Goal: Task Accomplishment & Management: Use online tool/utility

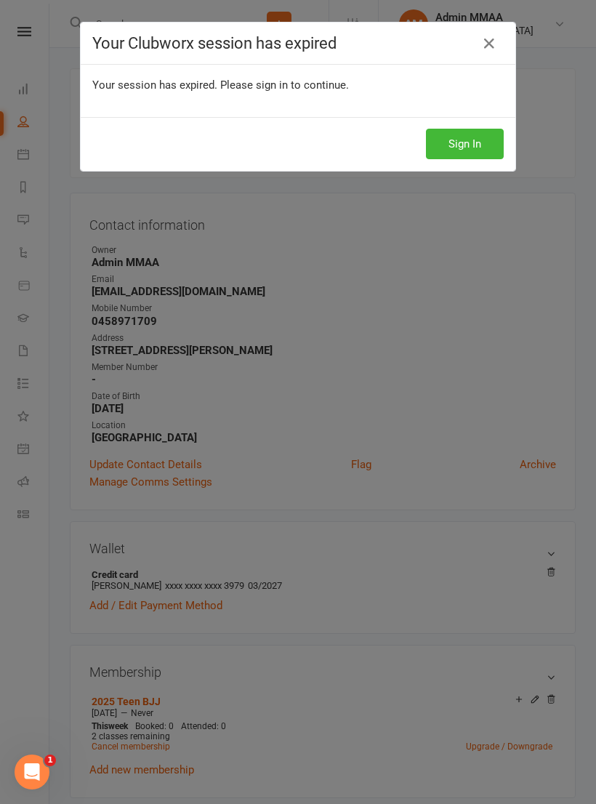
click at [497, 49] on link at bounding box center [489, 43] width 23 height 23
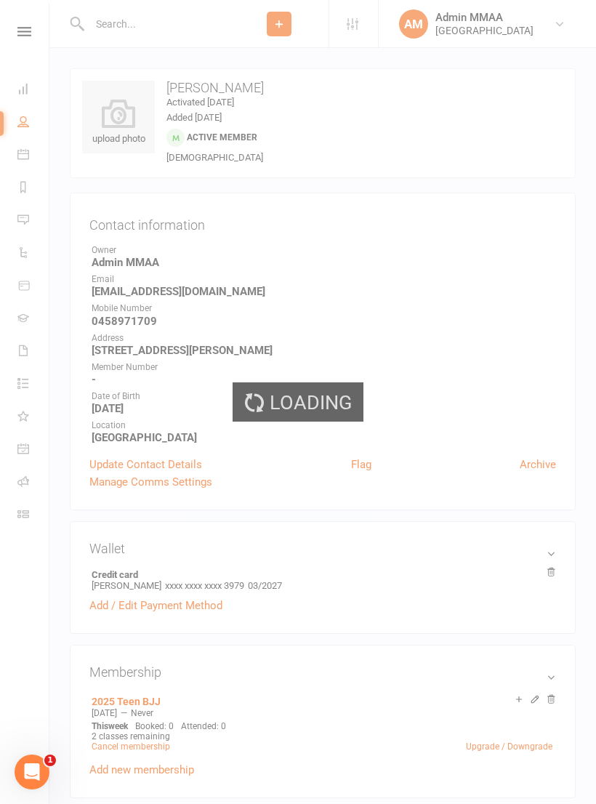
scroll to position [415, 0]
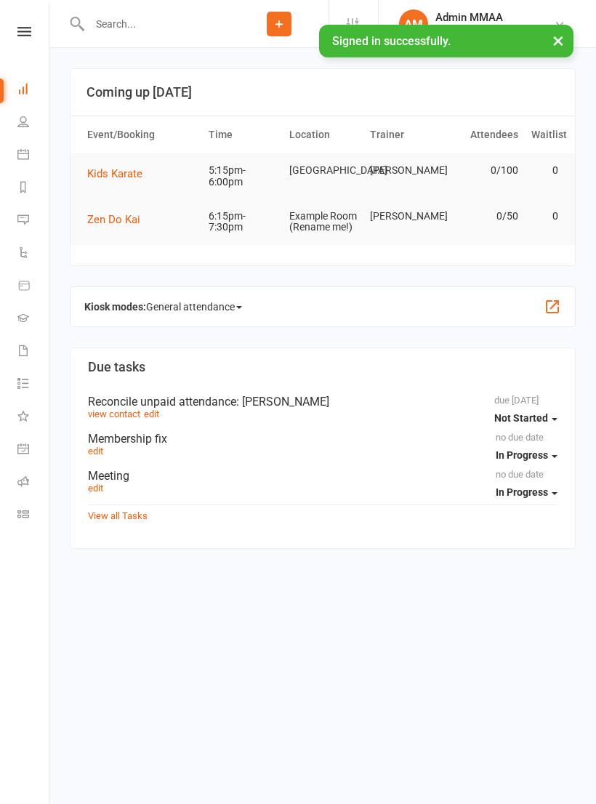
click at [122, 180] on button "Kids Karate" at bounding box center [119, 173] width 65 height 17
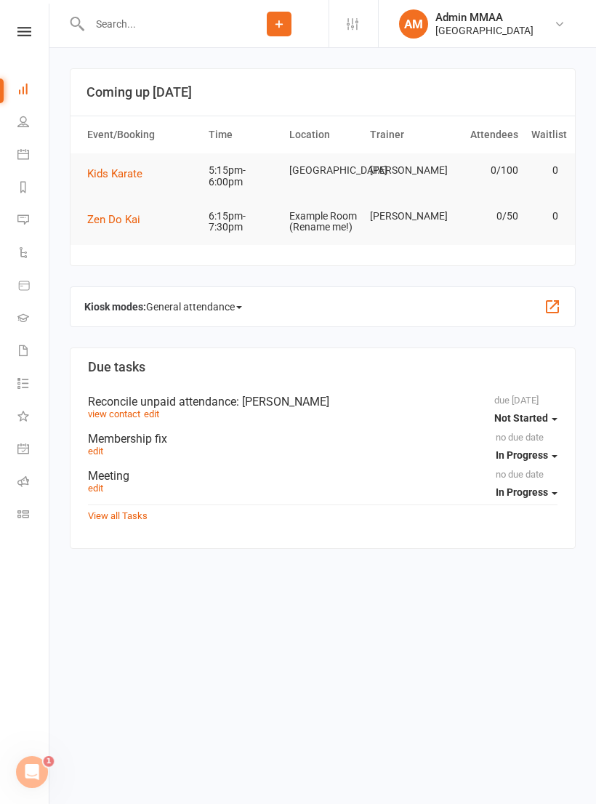
click at [38, 81] on link "Dashboard" at bounding box center [33, 90] width 33 height 33
click at [28, 32] on icon at bounding box center [24, 31] width 14 height 9
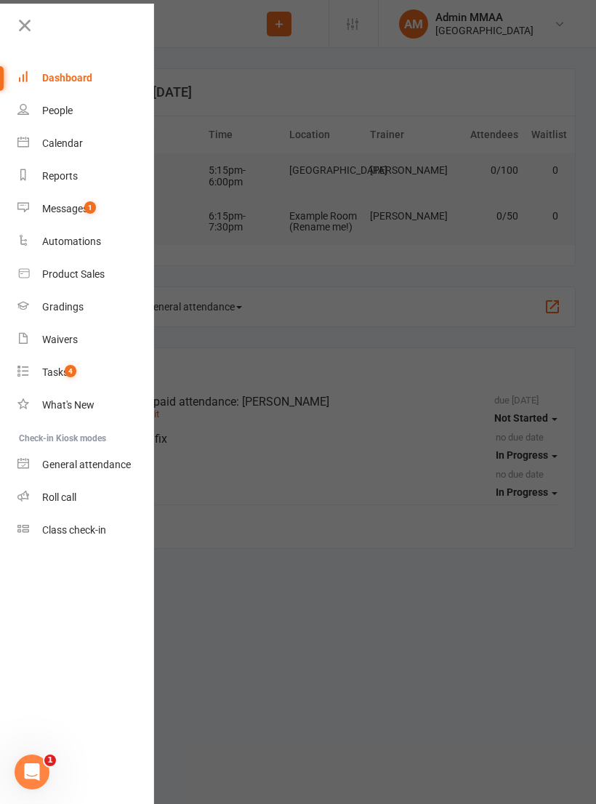
click at [96, 437] on li "Check-in Kiosk modes" at bounding box center [76, 439] width 153 height 20
click at [95, 531] on div "Class check-in" at bounding box center [74, 530] width 64 height 12
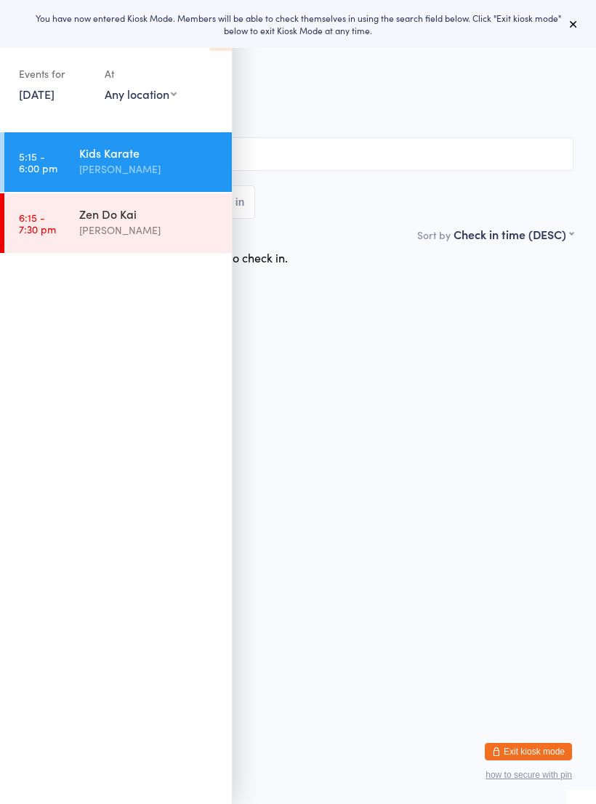
click at [137, 156] on div "Kids Karate" at bounding box center [149, 153] width 140 height 16
click at [297, 151] on input "search" at bounding box center [298, 153] width 551 height 33
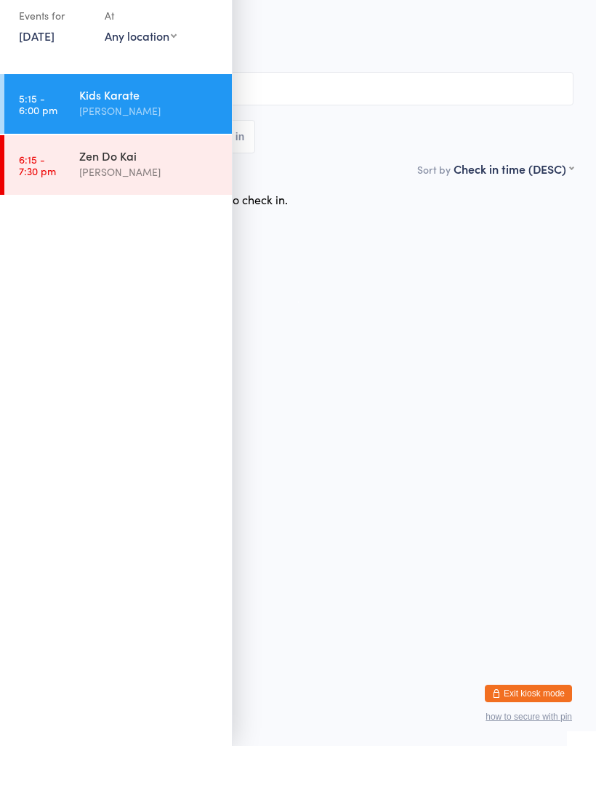
click at [317, 327] on html "You have now entered Kiosk Mode. Members will be able to check themselves in us…" at bounding box center [298, 402] width 596 height 804
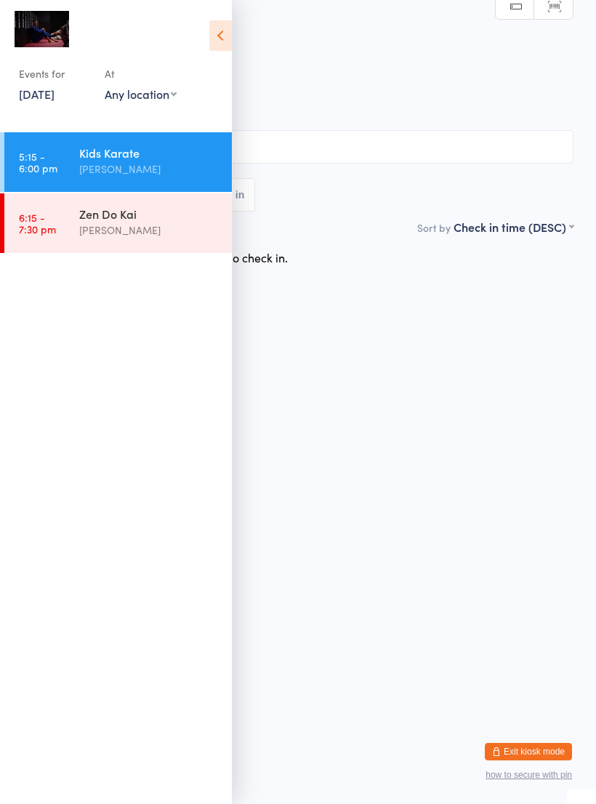
click at [336, 147] on input "search" at bounding box center [298, 146] width 551 height 33
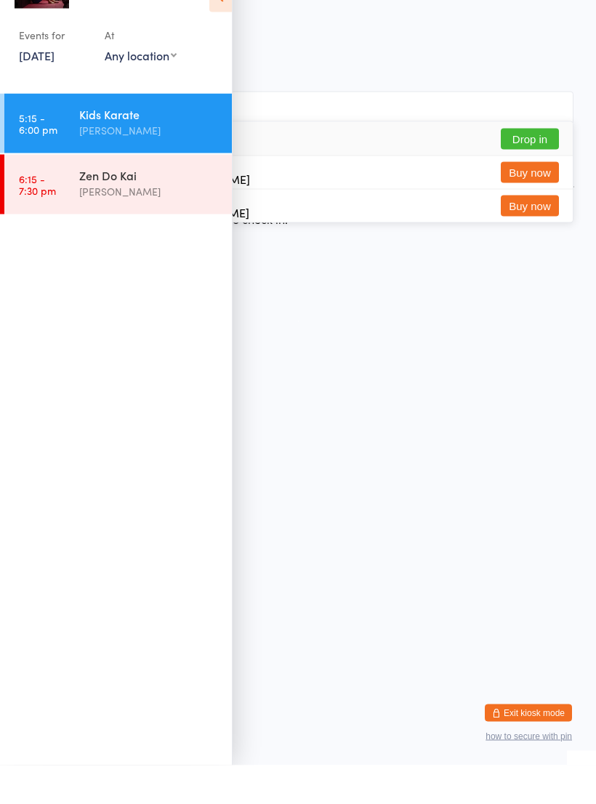
type input "Nat"
click at [420, 315] on html "You have now entered Kiosk Mode. Members will be able to check themselves in us…" at bounding box center [298, 402] width 596 height 804
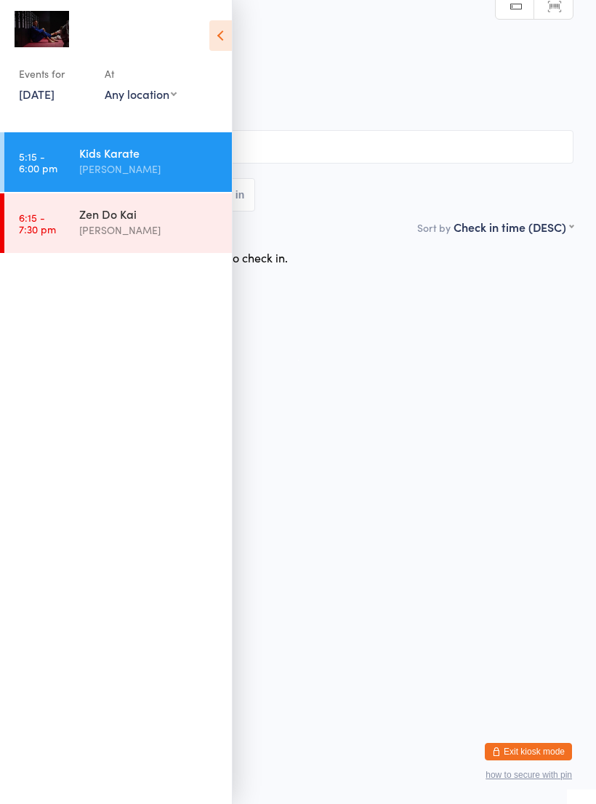
click at [160, 228] on div "[PERSON_NAME]" at bounding box center [149, 230] width 140 height 17
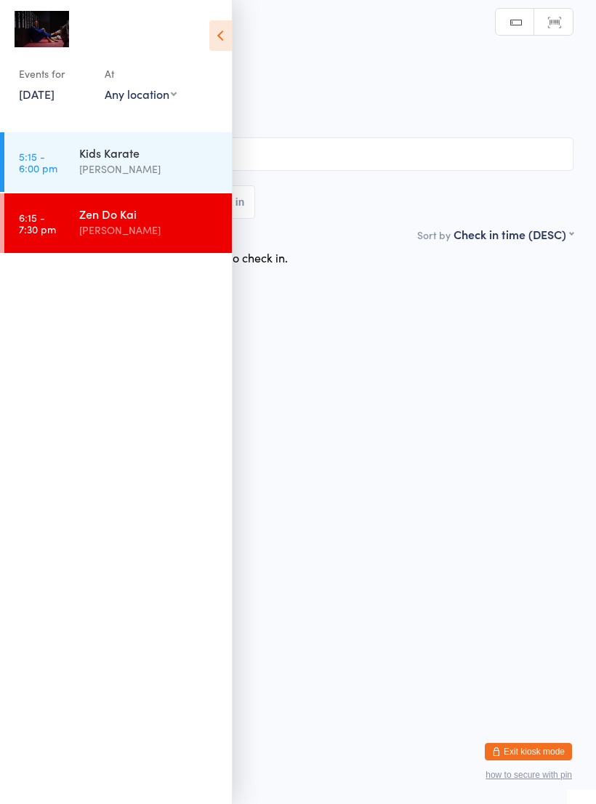
click at [324, 159] on input "search" at bounding box center [298, 153] width 551 height 33
click at [222, 35] on icon at bounding box center [220, 35] width 23 height 31
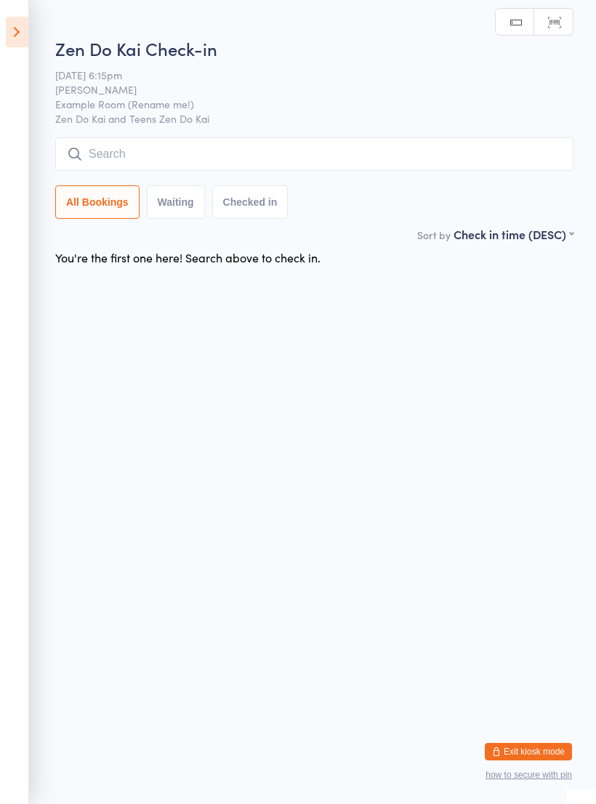
click at [190, 156] on input "search" at bounding box center [314, 153] width 519 height 33
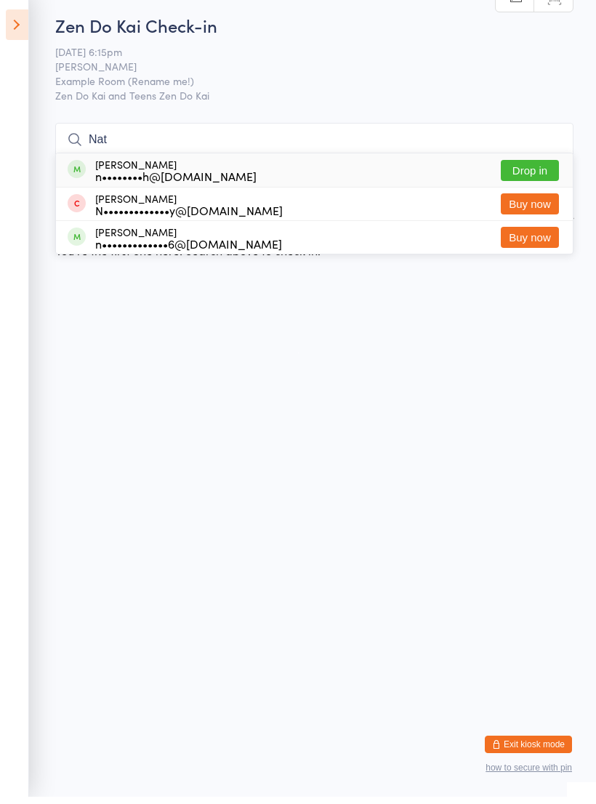
type input "Nat"
click at [535, 174] on button "Drop in" at bounding box center [530, 177] width 58 height 21
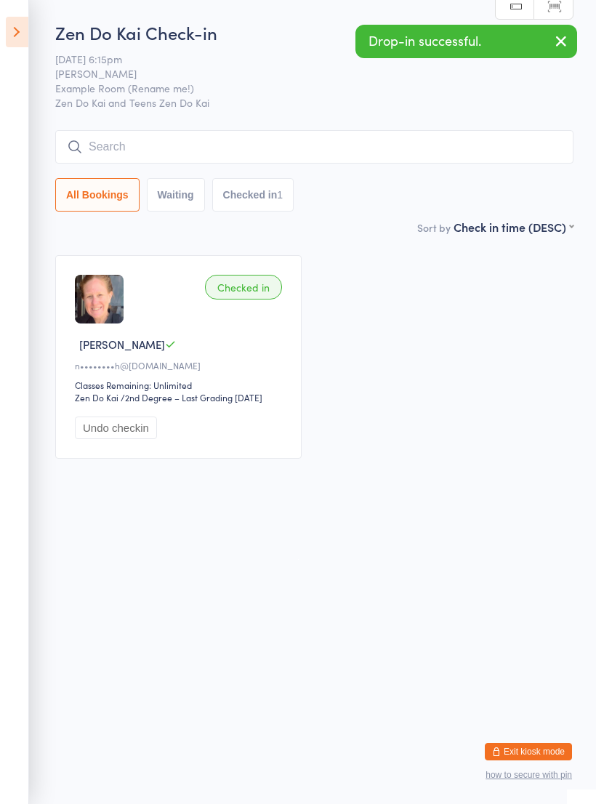
click at [564, 48] on icon "button" at bounding box center [561, 41] width 17 height 18
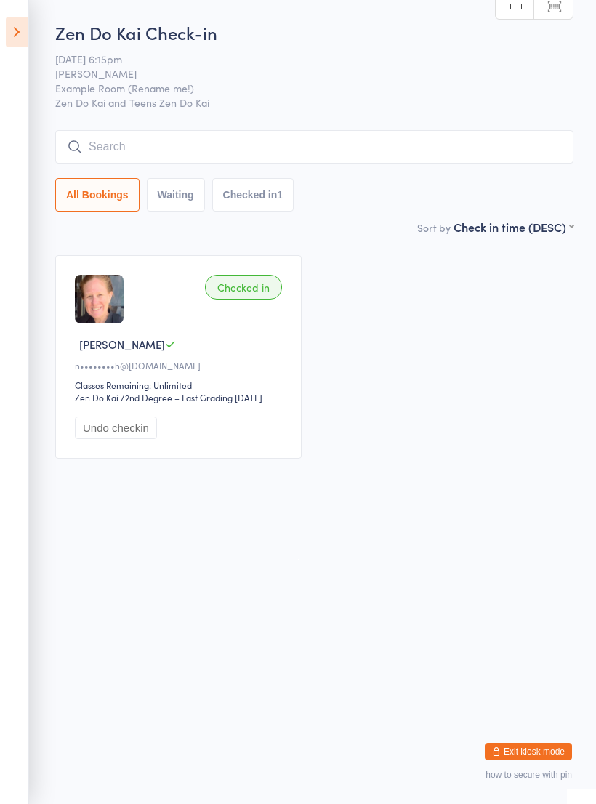
click at [16, 33] on icon at bounding box center [17, 32] width 23 height 31
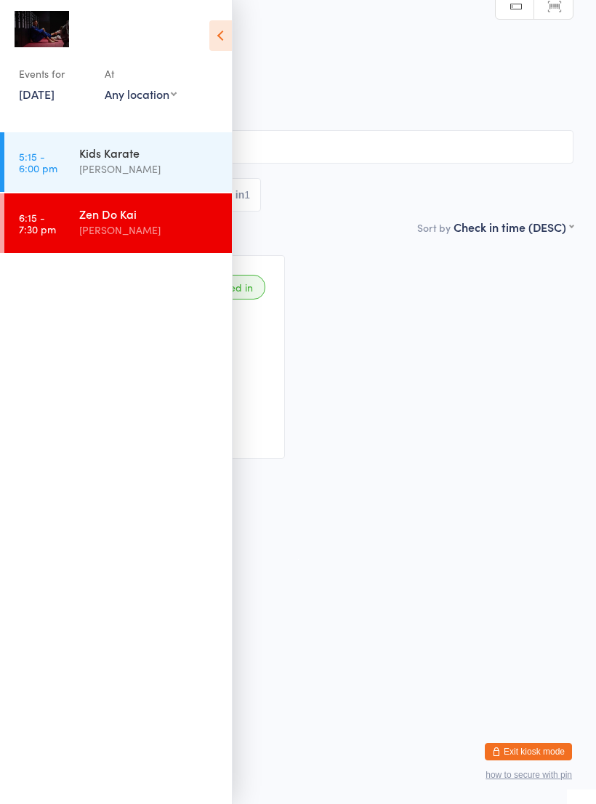
click at [165, 164] on div "[PERSON_NAME]" at bounding box center [149, 169] width 140 height 17
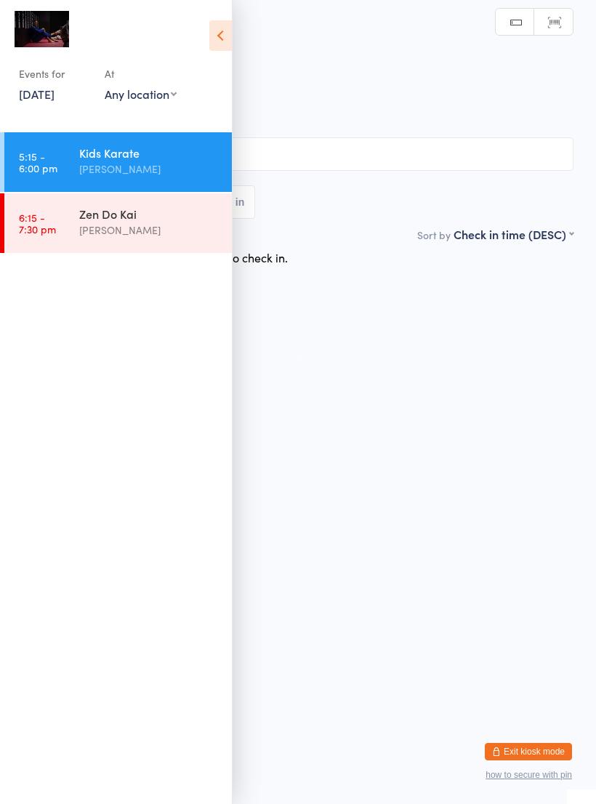
click at [226, 39] on icon at bounding box center [220, 35] width 23 height 31
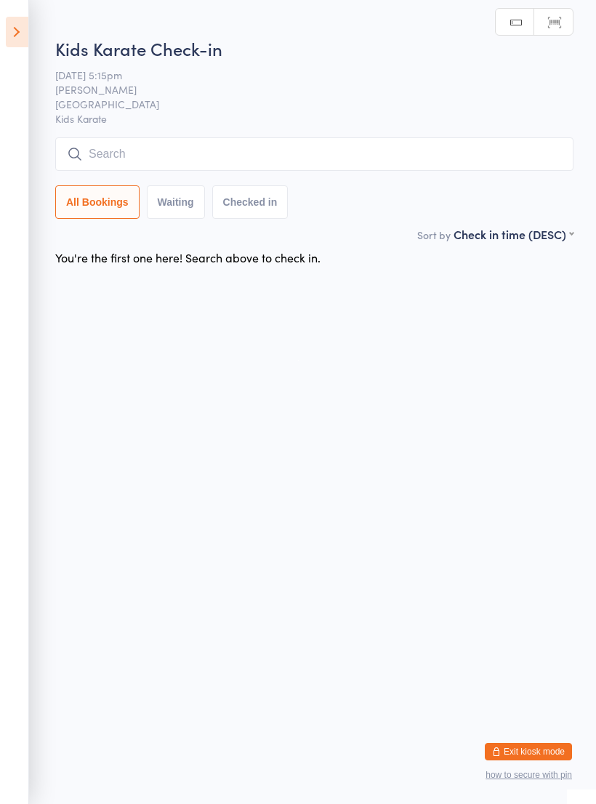
click at [183, 155] on input "search" at bounding box center [314, 153] width 519 height 33
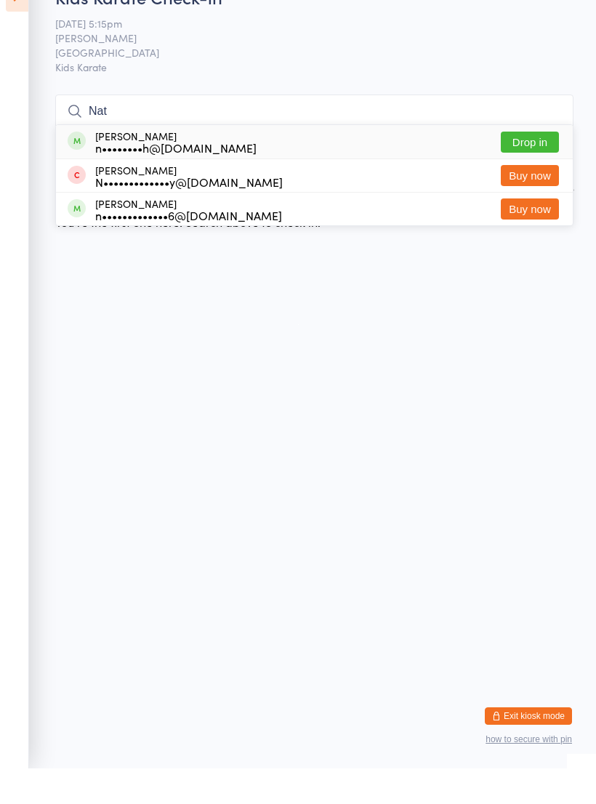
type input "Nat"
click at [536, 167] on button "Drop in" at bounding box center [530, 177] width 58 height 21
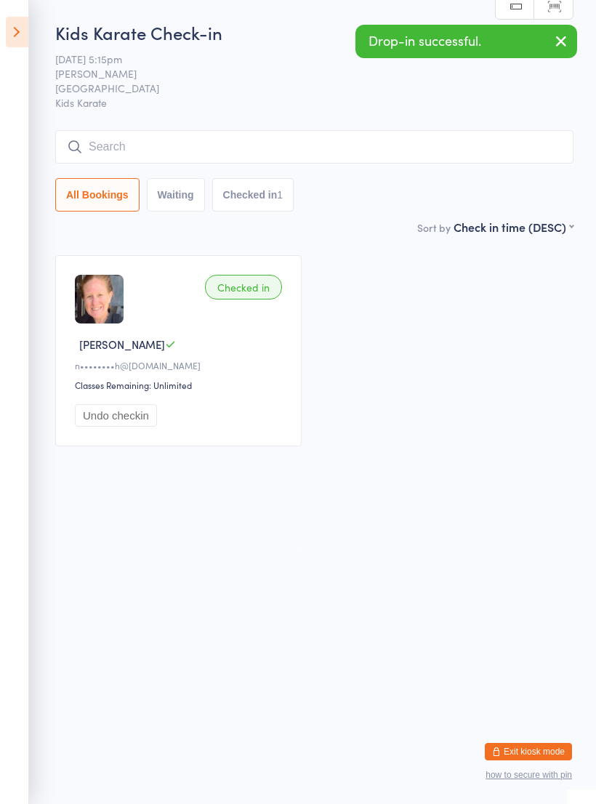
click at [212, 150] on input "search" at bounding box center [314, 146] width 519 height 33
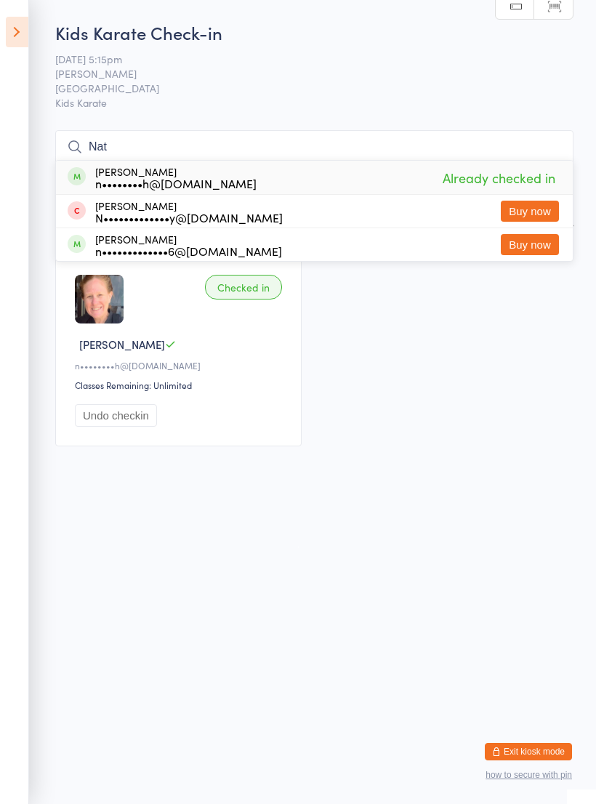
type input "Nat"
click at [16, 26] on icon at bounding box center [17, 32] width 23 height 31
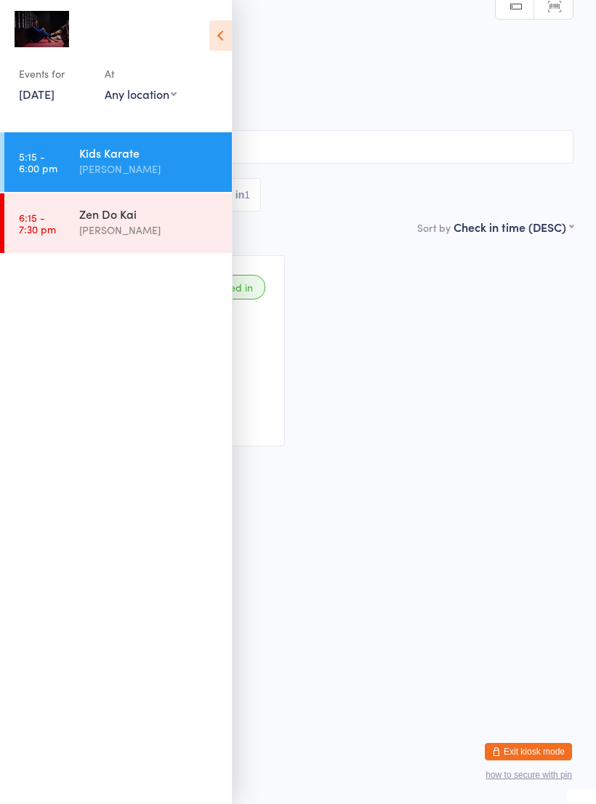
click at [160, 156] on div "Kids Karate" at bounding box center [149, 153] width 140 height 16
click at [223, 44] on icon at bounding box center [220, 35] width 23 height 31
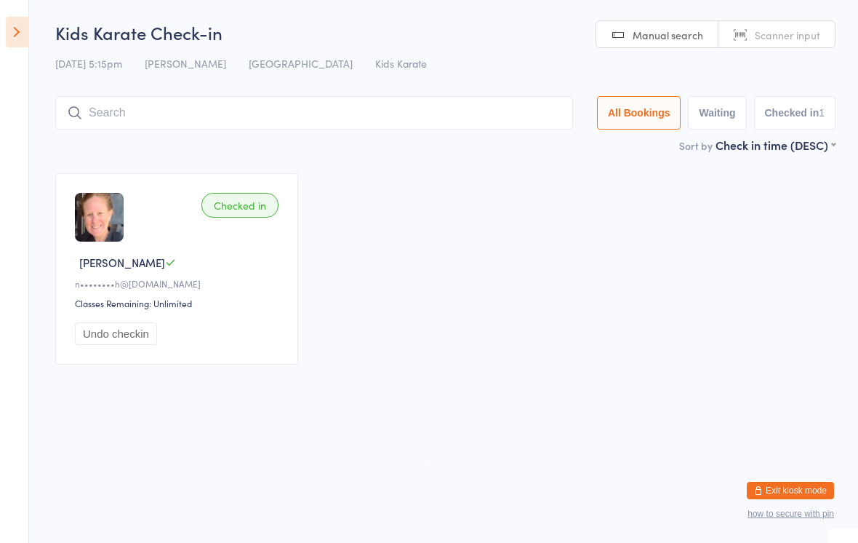
click at [370, 128] on input "search" at bounding box center [314, 112] width 518 height 33
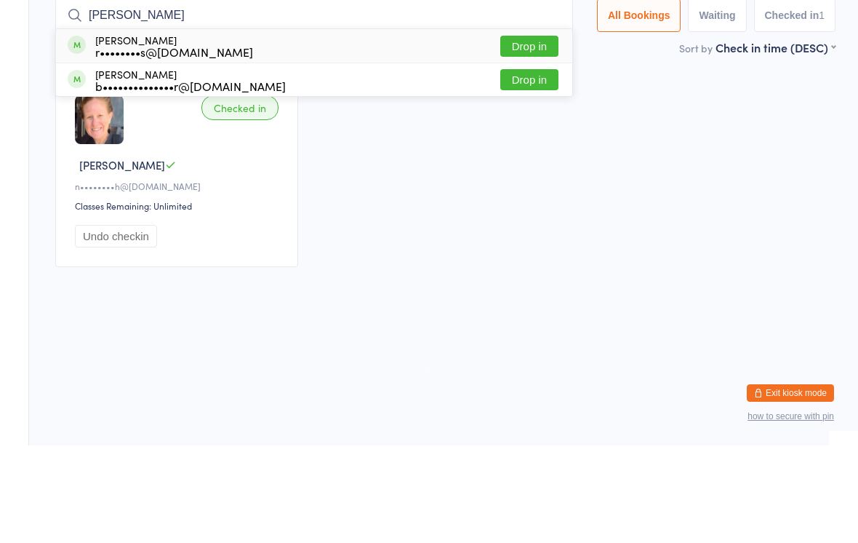
type input "[PERSON_NAME]"
click at [537, 133] on button "Drop in" at bounding box center [529, 143] width 58 height 21
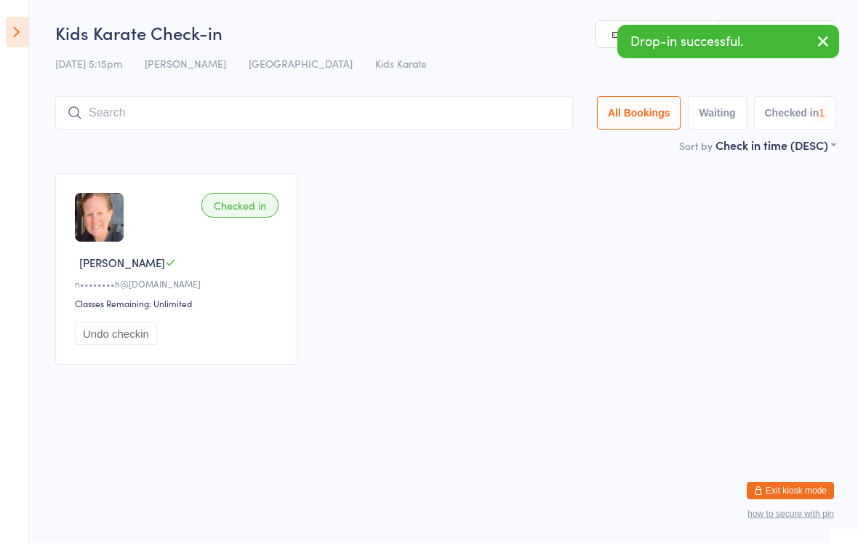
click at [415, 106] on input "search" at bounding box center [314, 112] width 518 height 33
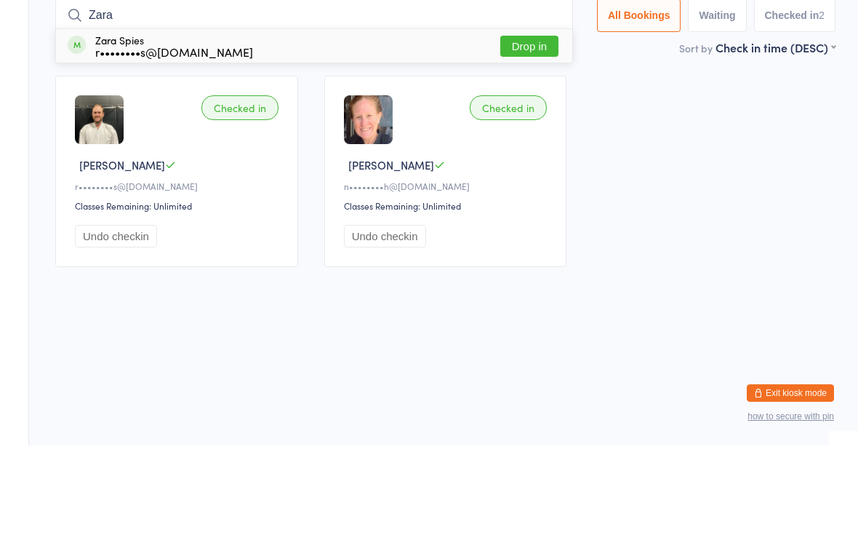
type input "Zara"
click at [535, 133] on button "Drop in" at bounding box center [529, 143] width 58 height 21
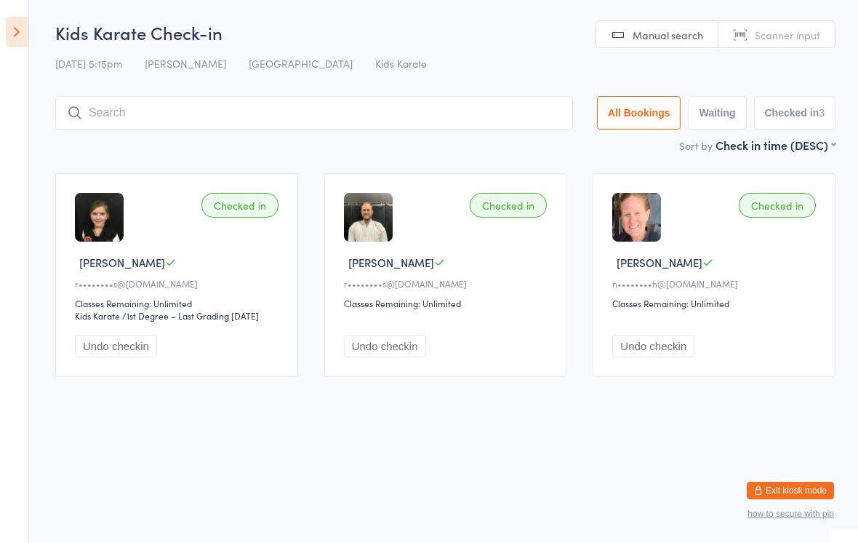
click at [487, 108] on input "search" at bounding box center [314, 112] width 518 height 33
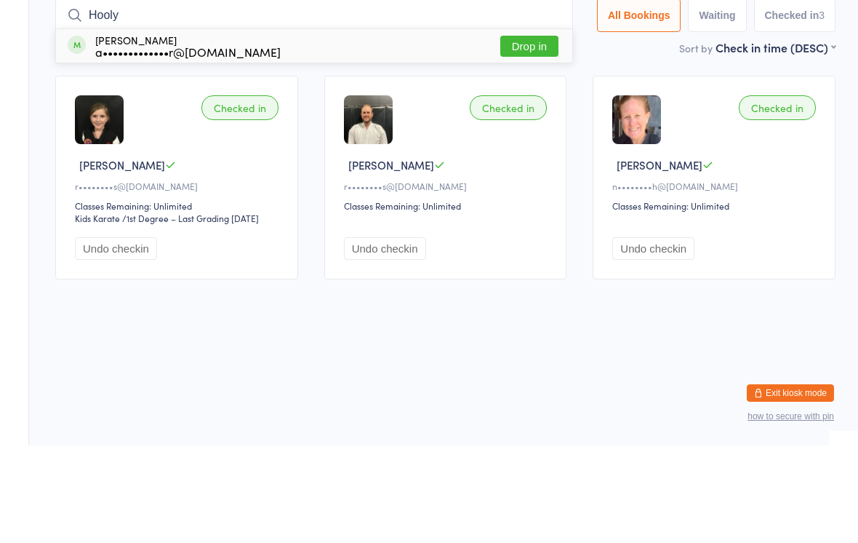
type input "Hooly"
click at [548, 133] on button "Drop in" at bounding box center [529, 143] width 58 height 21
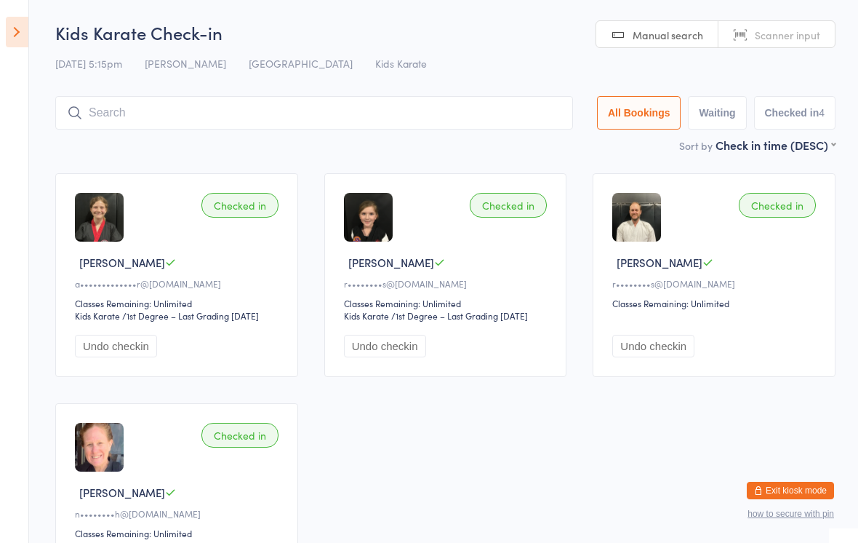
click at [434, 122] on input "search" at bounding box center [314, 112] width 518 height 33
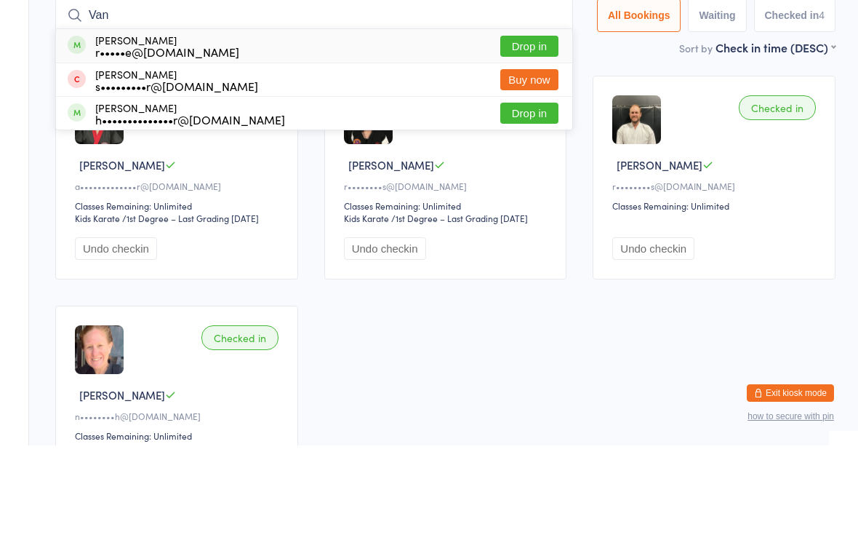
type input "Van"
click at [541, 133] on button "Drop in" at bounding box center [529, 143] width 58 height 21
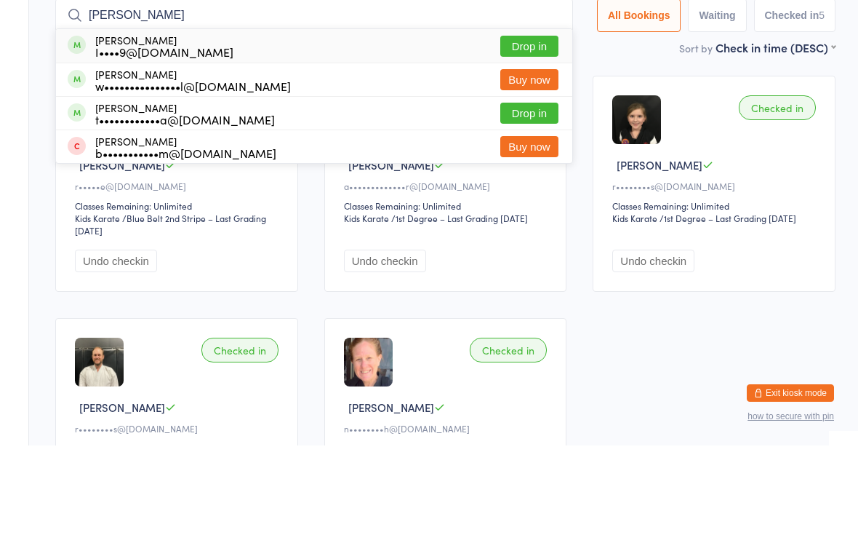
type input "[PERSON_NAME]"
click at [521, 133] on button "Drop in" at bounding box center [529, 143] width 58 height 21
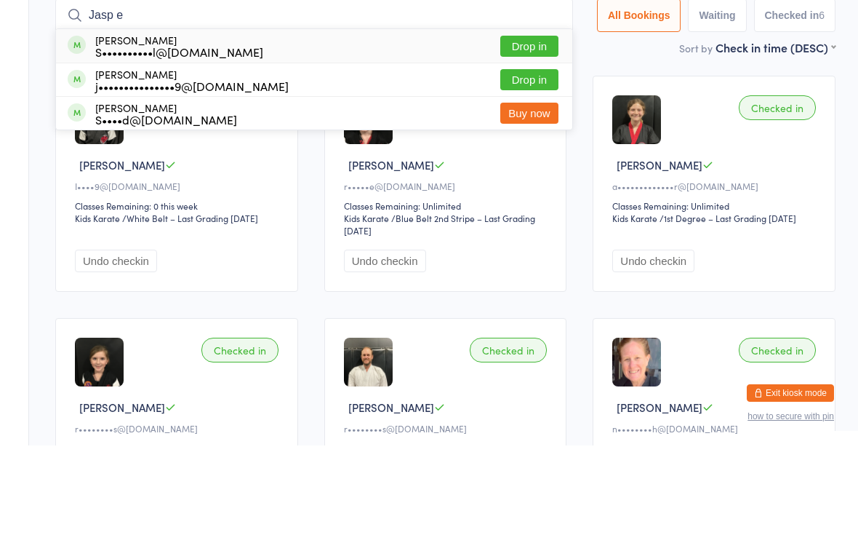
type input "Jasp et"
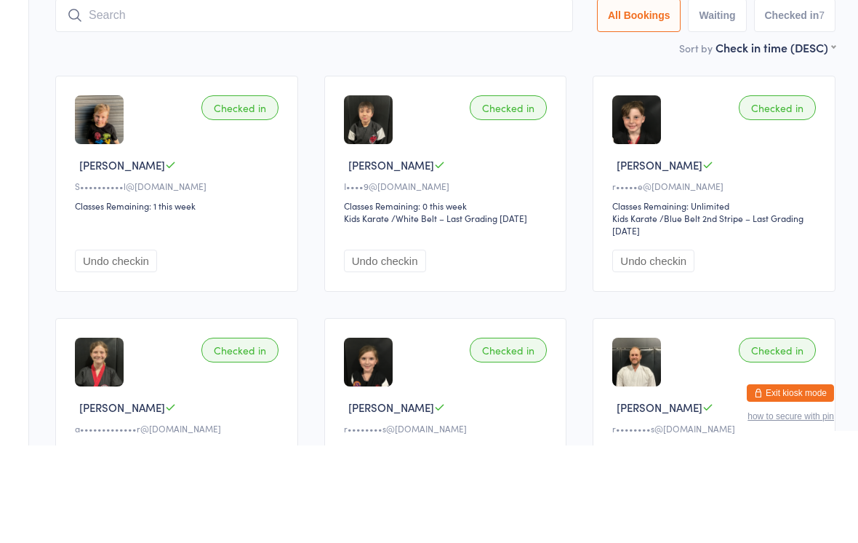
click at [165, 257] on icon at bounding box center [170, 262] width 11 height 11
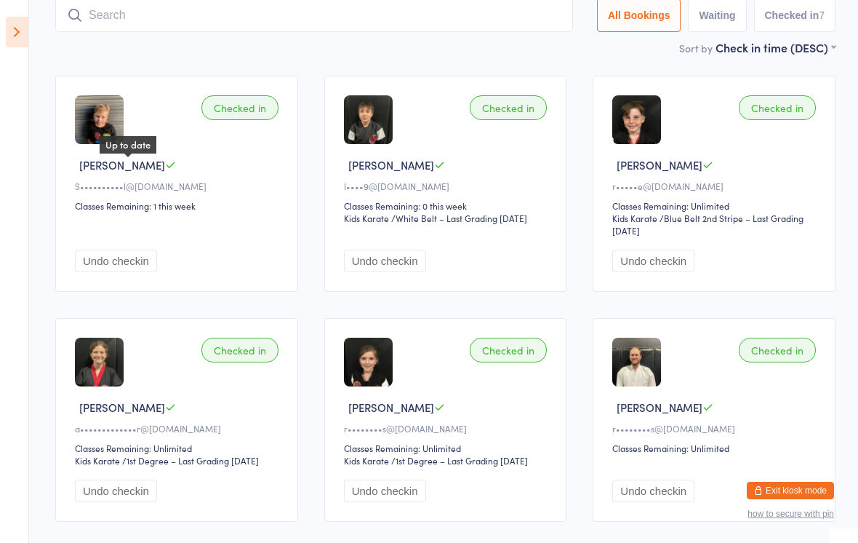
click at [248, 15] on input "search" at bounding box center [314, 15] width 518 height 33
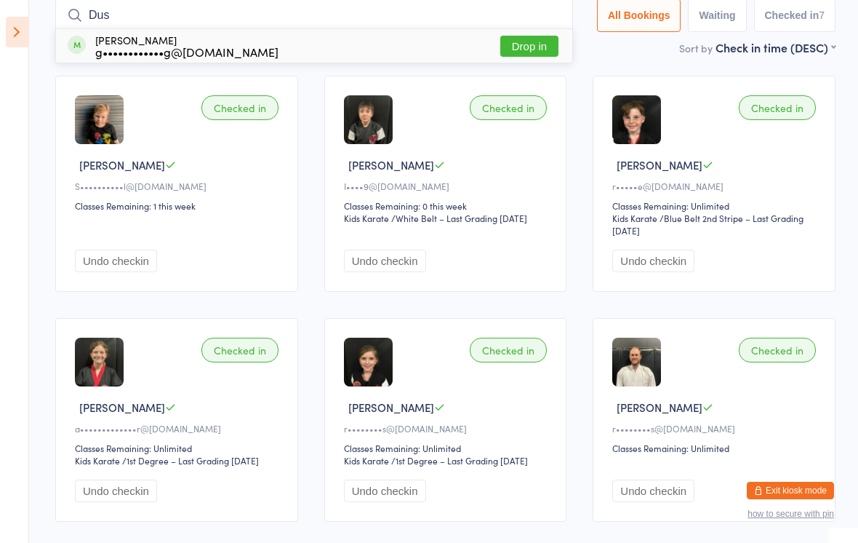
type input "Dus"
click at [537, 47] on button "Drop in" at bounding box center [529, 46] width 58 height 21
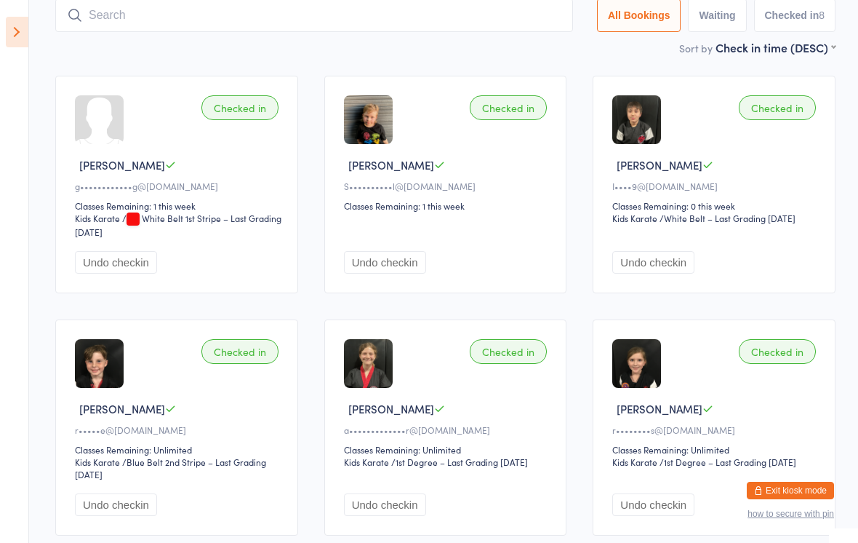
click at [252, 32] on input "search" at bounding box center [314, 15] width 518 height 33
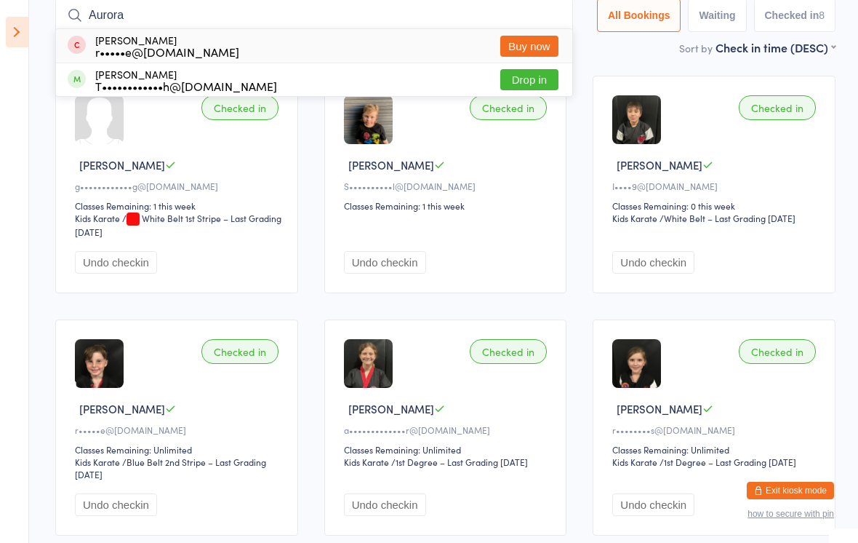
type input "Aurora"
click at [535, 81] on button "Drop in" at bounding box center [529, 79] width 58 height 21
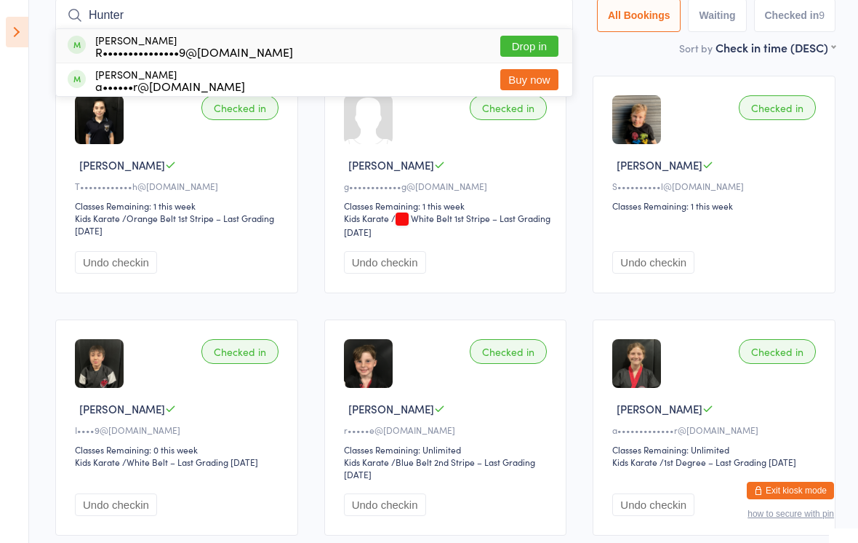
type input "Hunter"
click at [532, 44] on button "Drop in" at bounding box center [529, 46] width 58 height 21
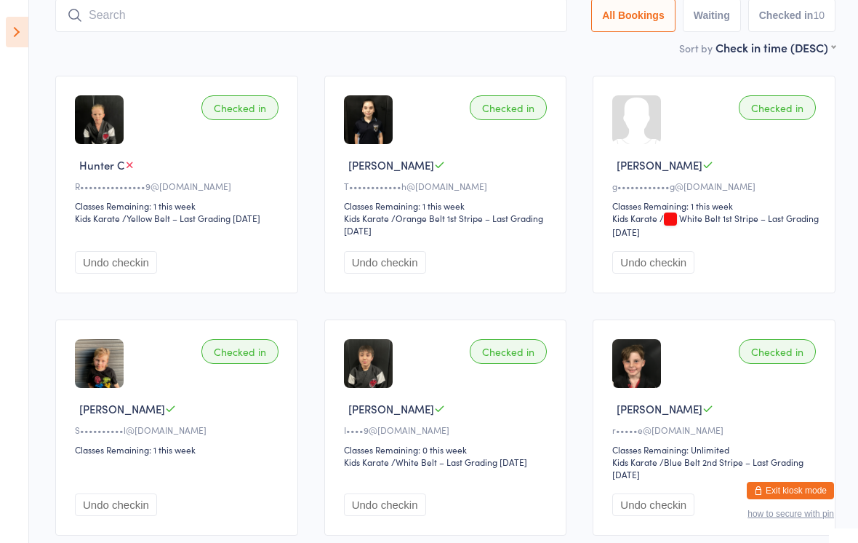
click at [342, 24] on input "search" at bounding box center [311, 15] width 512 height 33
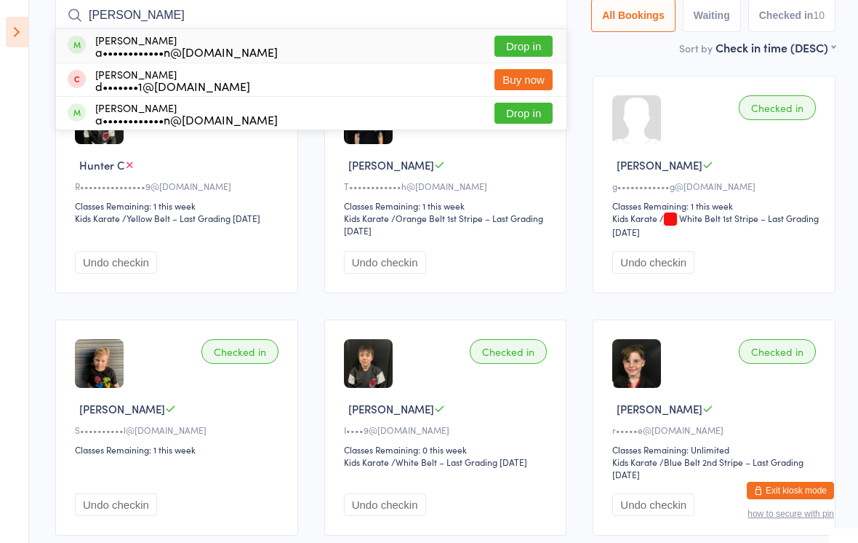
type input "[PERSON_NAME]"
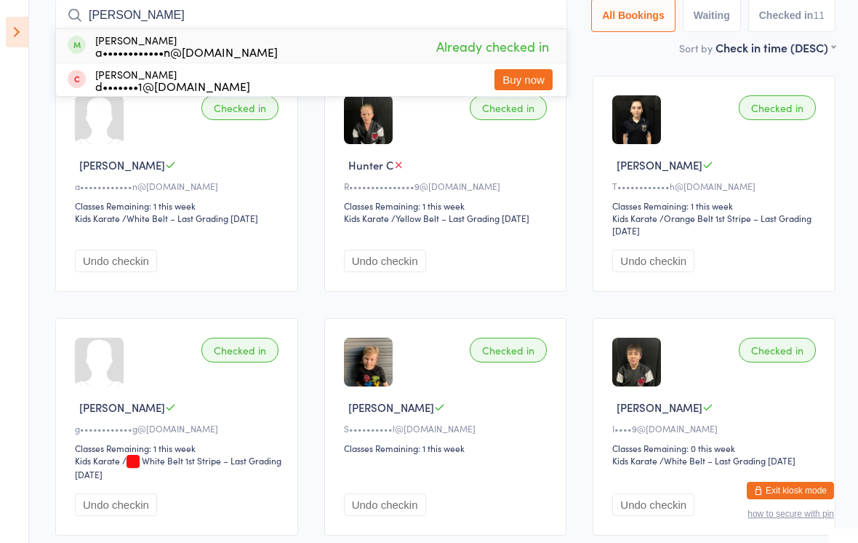
type input "[PERSON_NAME]"
click at [160, 55] on div "a••••••••••••n@[DOMAIN_NAME]" at bounding box center [186, 52] width 183 height 12
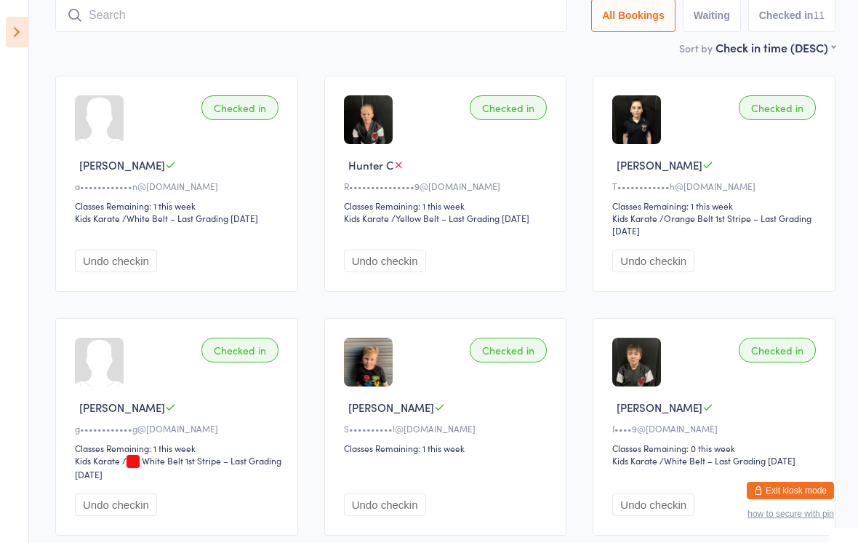
click at [246, 116] on div "Checked in" at bounding box center [239, 107] width 77 height 25
click at [230, 108] on div "Checked in" at bounding box center [239, 107] width 77 height 25
click at [229, 105] on div "Checked in" at bounding box center [239, 107] width 77 height 25
click at [252, 111] on div "Checked in" at bounding box center [239, 107] width 77 height 25
click at [257, 100] on div "Checked in" at bounding box center [239, 107] width 77 height 25
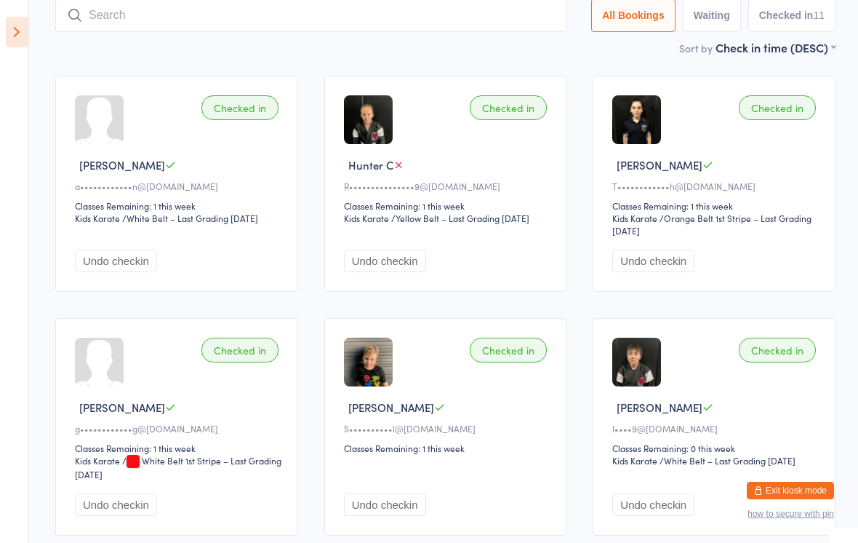
click at [244, 108] on div "Checked in" at bounding box center [239, 107] width 77 height 25
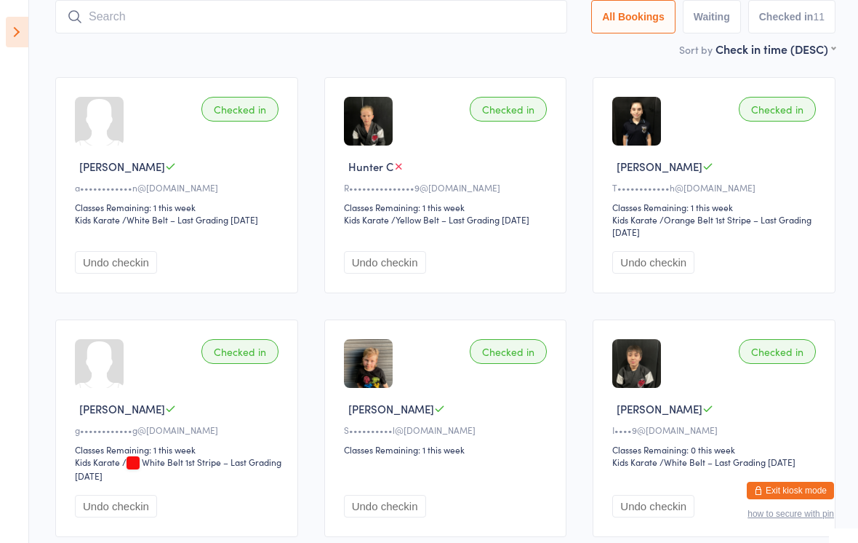
click at [255, 110] on div "Checked in" at bounding box center [239, 109] width 77 height 25
click at [167, 164] on div "[PERSON_NAME]" at bounding box center [179, 166] width 208 height 15
click at [373, 33] on input "search" at bounding box center [311, 16] width 512 height 33
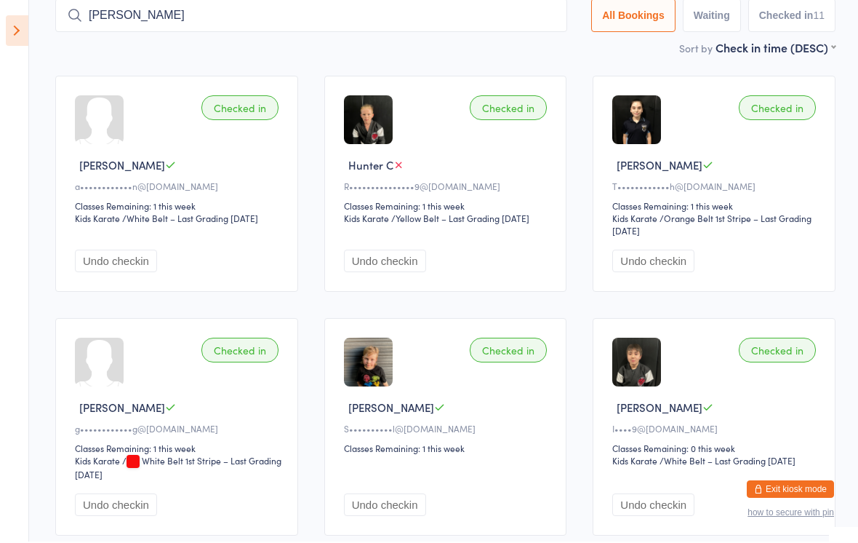
type input "[PERSON_NAME]"
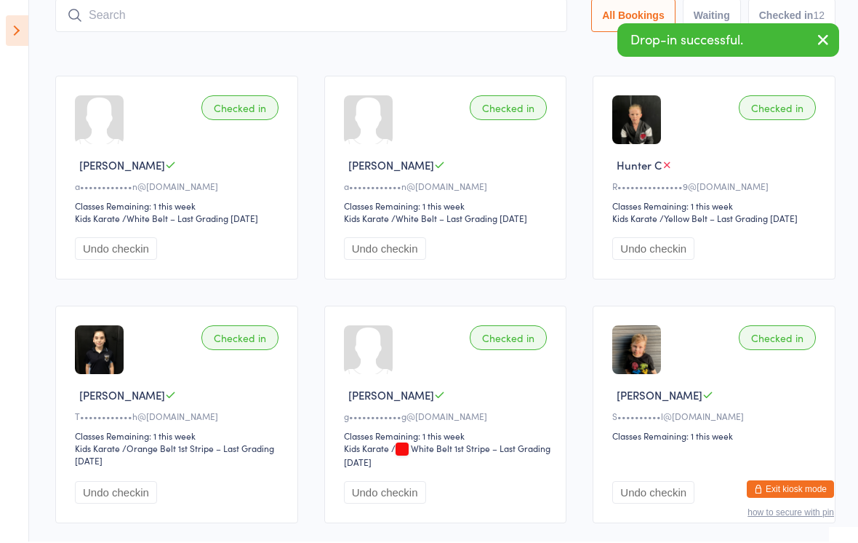
click at [236, 104] on div "Checked in" at bounding box center [239, 109] width 77 height 25
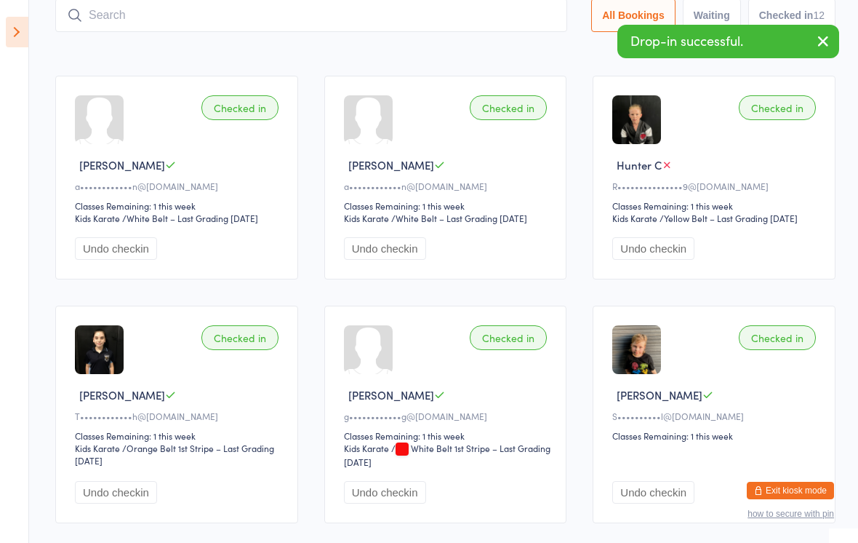
click at [232, 112] on div "Checked in" at bounding box center [239, 107] width 77 height 25
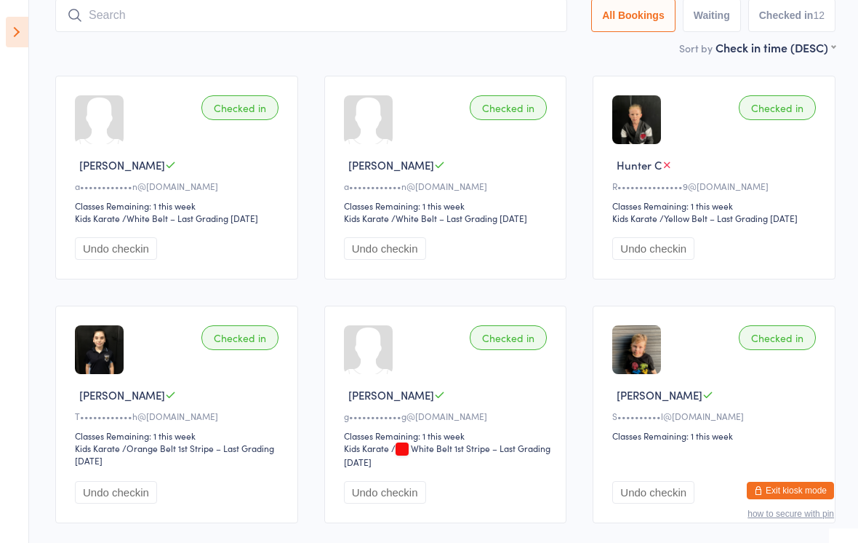
click at [108, 17] on input "search" at bounding box center [311, 15] width 512 height 33
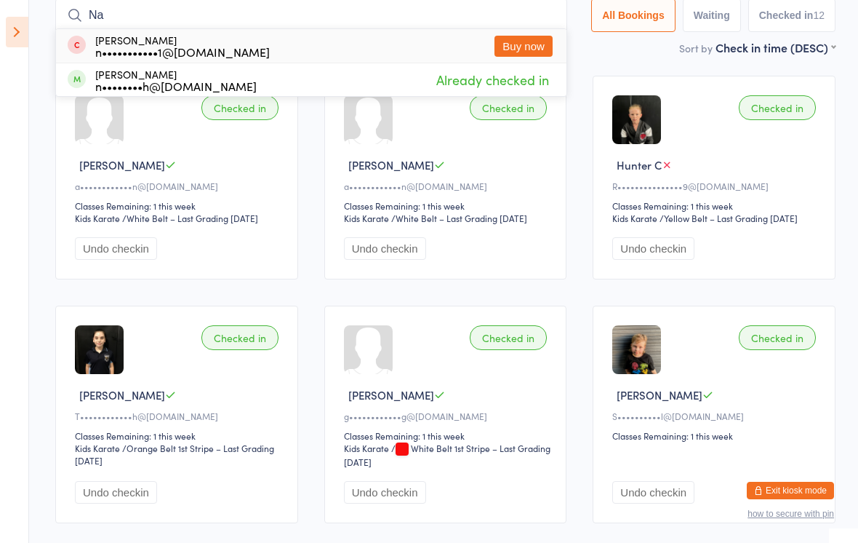
type input "N"
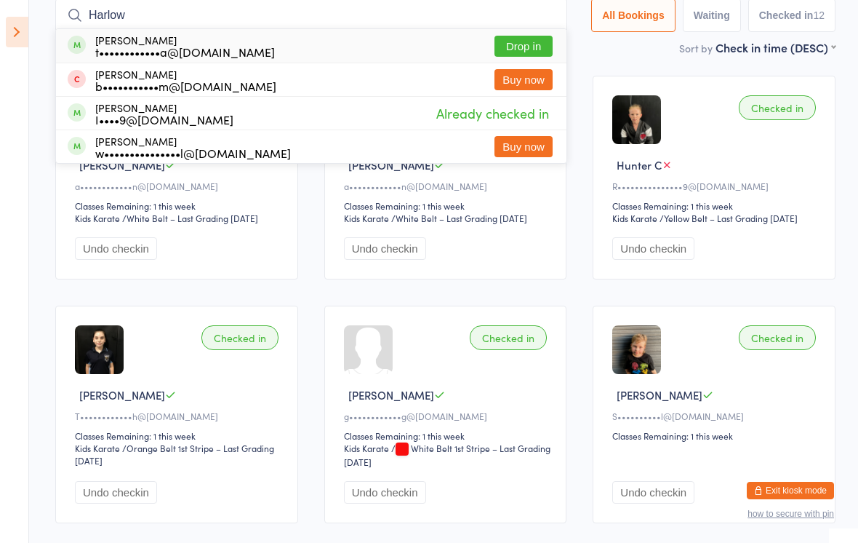
type input "Harlow"
click at [540, 39] on button "Drop in" at bounding box center [524, 46] width 58 height 21
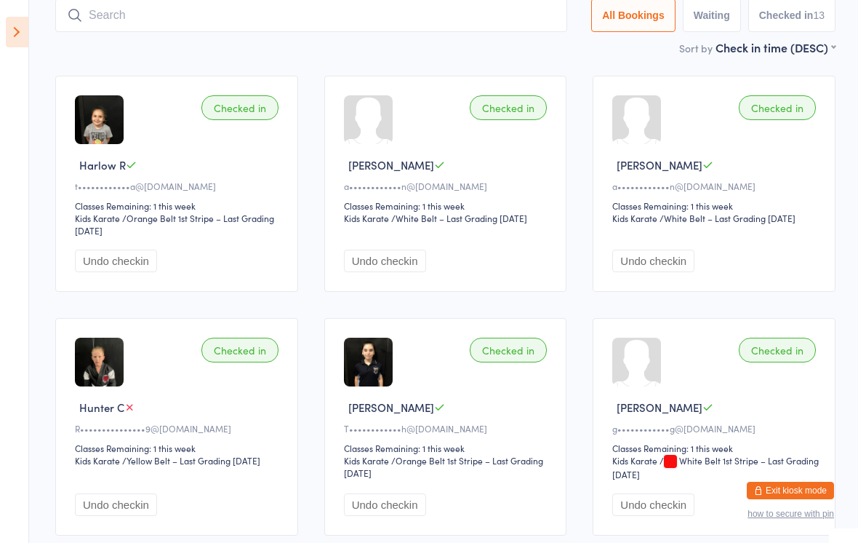
click at [443, 32] on input "search" at bounding box center [311, 15] width 512 height 33
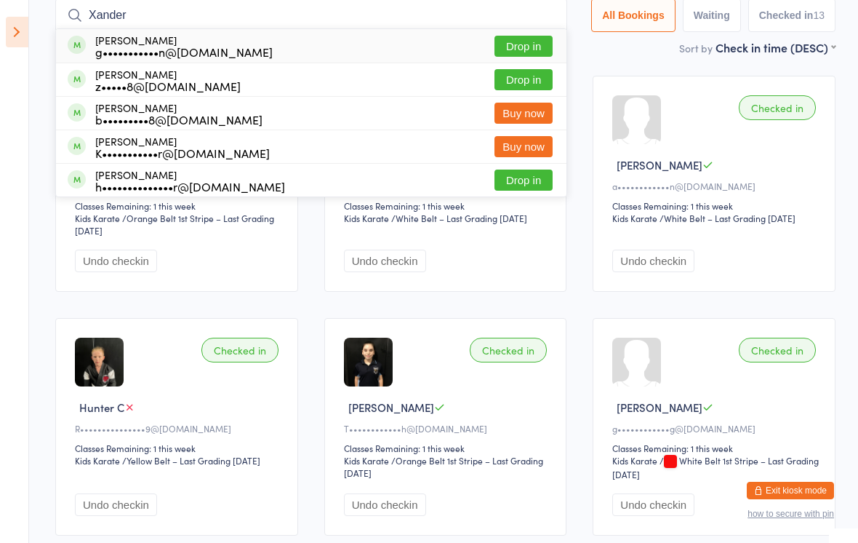
type input "Xander"
click at [529, 49] on button "Drop in" at bounding box center [524, 46] width 58 height 21
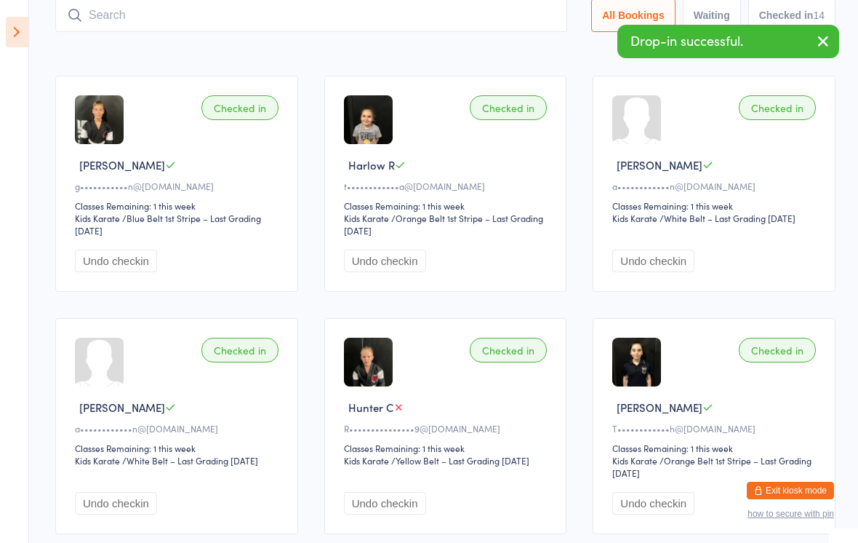
click at [445, 17] on input "search" at bounding box center [311, 15] width 512 height 33
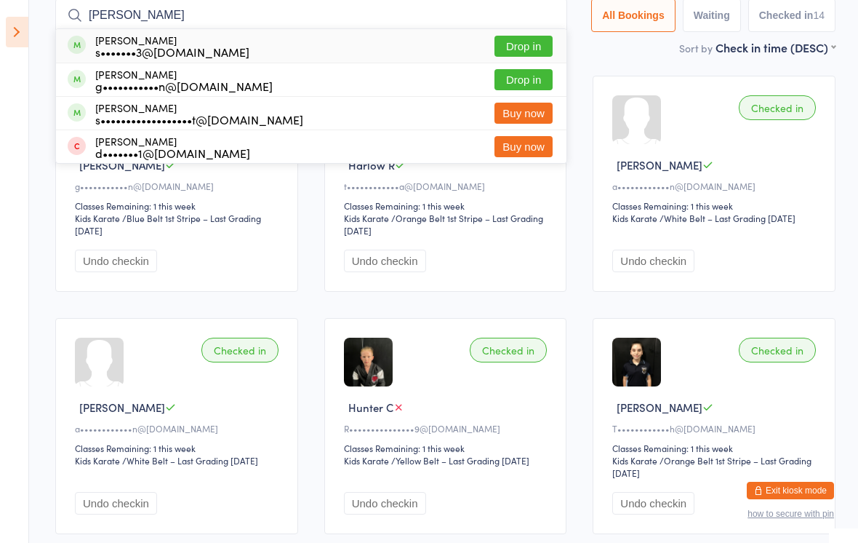
type input "[PERSON_NAME]"
click at [525, 83] on button "Drop in" at bounding box center [524, 79] width 58 height 21
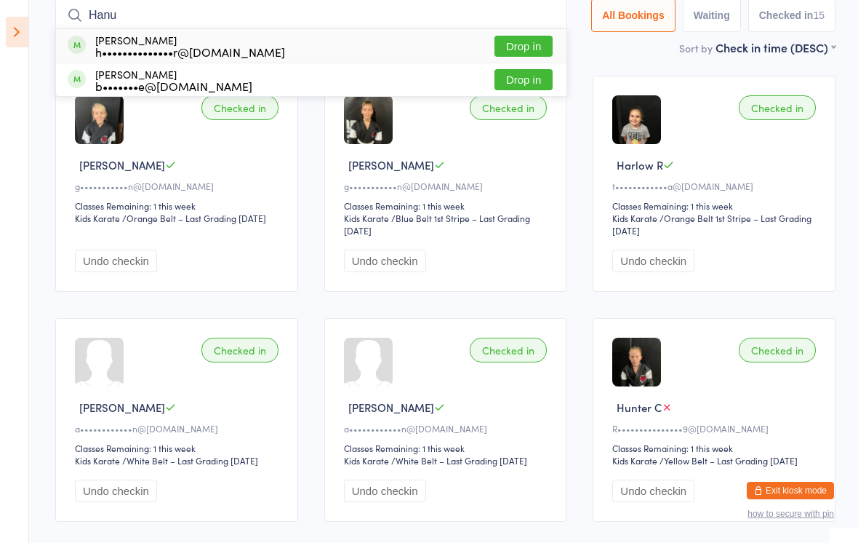
type input "Hanu"
click at [521, 38] on button "Drop in" at bounding box center [524, 46] width 58 height 21
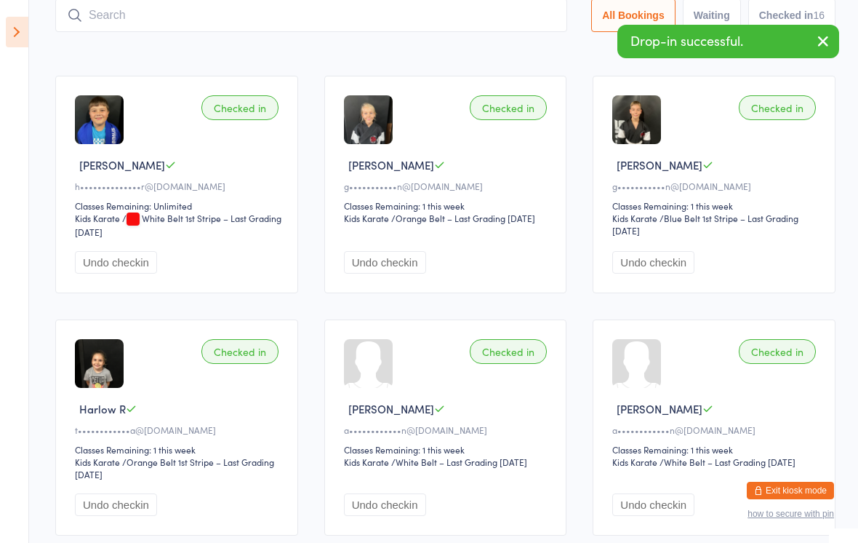
click at [456, 17] on input "search" at bounding box center [311, 15] width 512 height 33
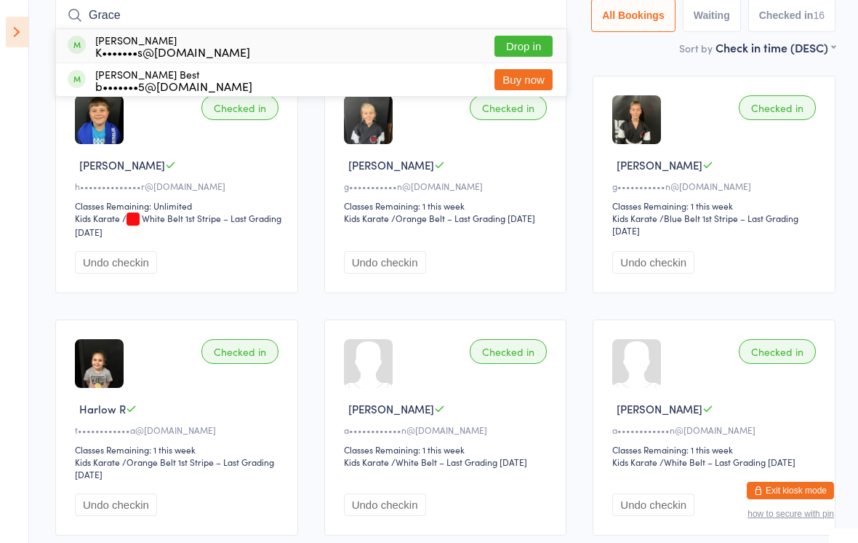
type input "Grace"
click at [532, 45] on button "Drop in" at bounding box center [524, 46] width 58 height 21
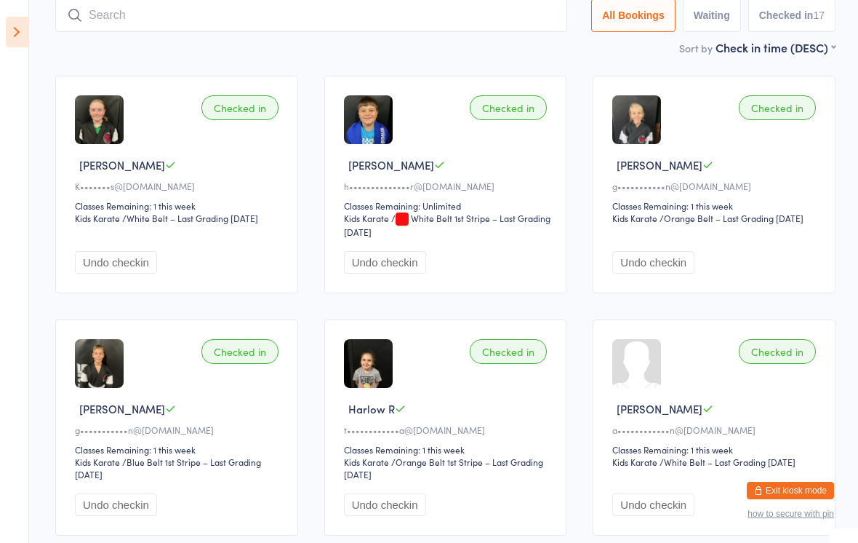
click at [454, 7] on input "search" at bounding box center [311, 15] width 512 height 33
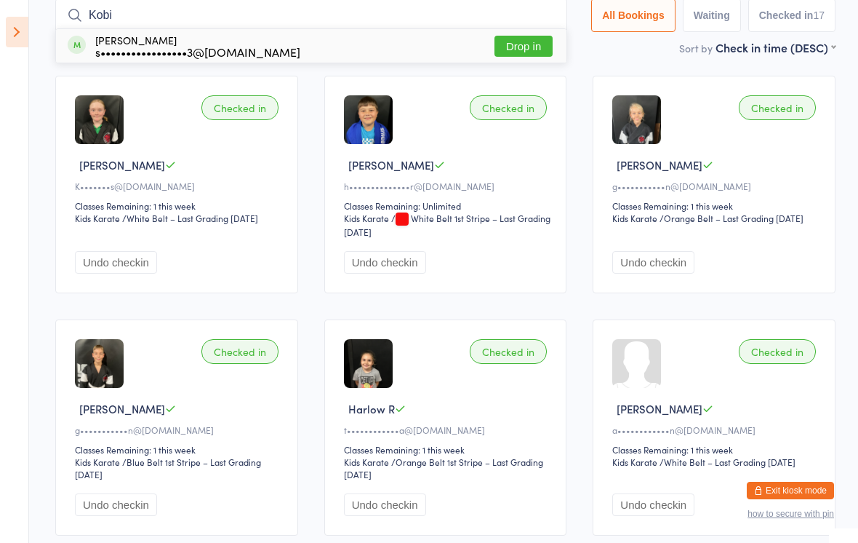
type input "Kobi"
click at [530, 44] on button "Drop in" at bounding box center [524, 46] width 58 height 21
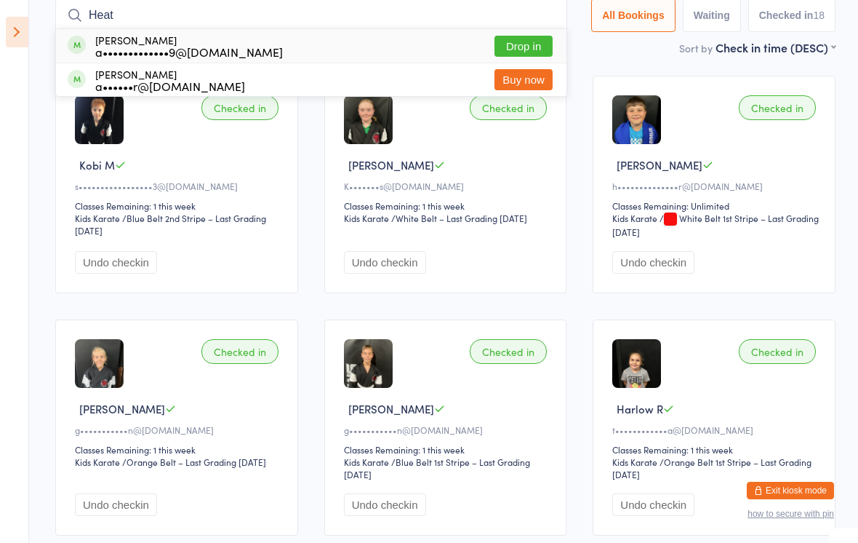
type input "Heat"
click at [533, 36] on button "Drop in" at bounding box center [524, 46] width 58 height 21
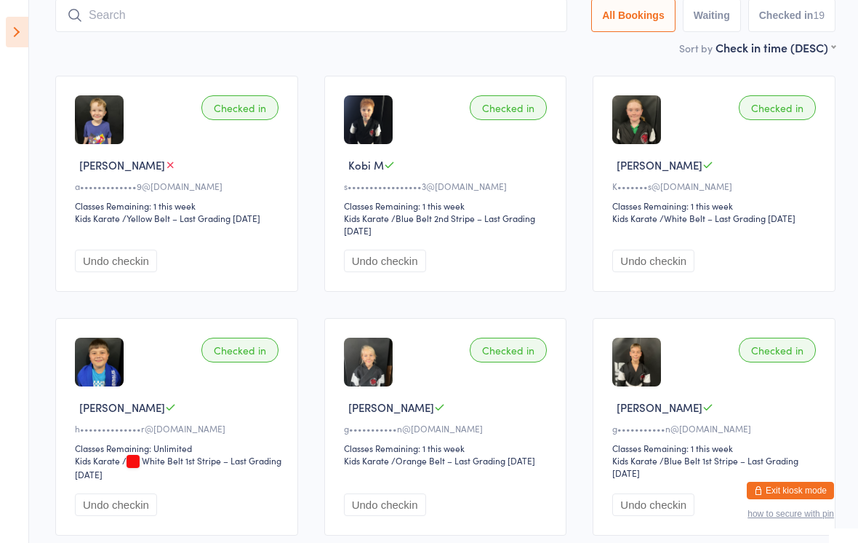
click at [93, 32] on input "search" at bounding box center [311, 15] width 512 height 33
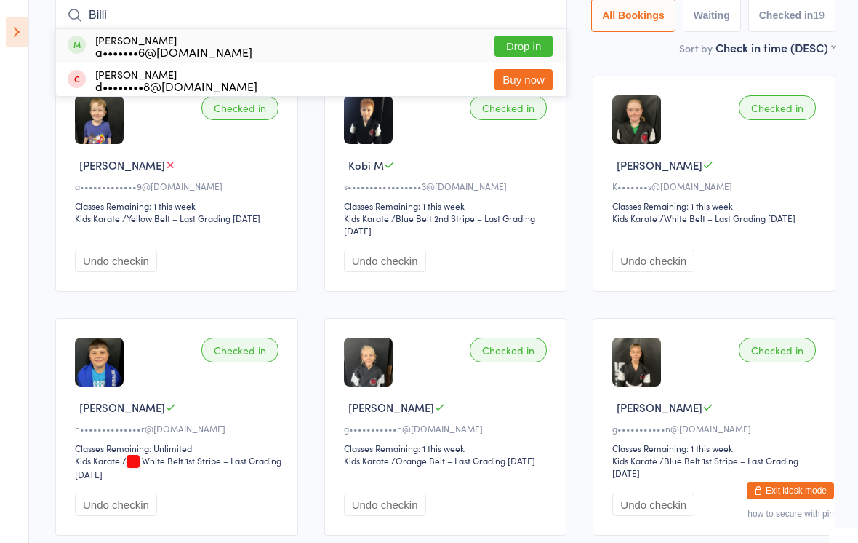
type input "Billi"
click at [519, 45] on button "Drop in" at bounding box center [524, 46] width 58 height 21
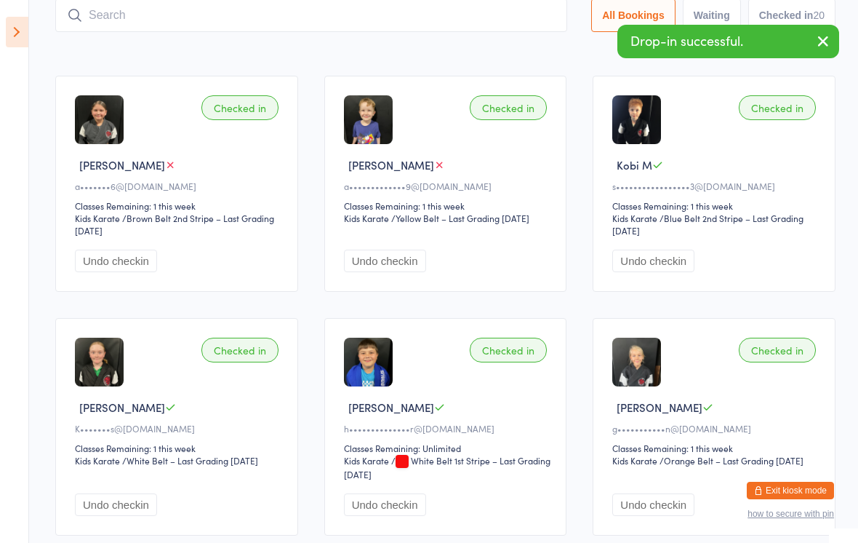
click at [401, 23] on input "search" at bounding box center [311, 15] width 512 height 33
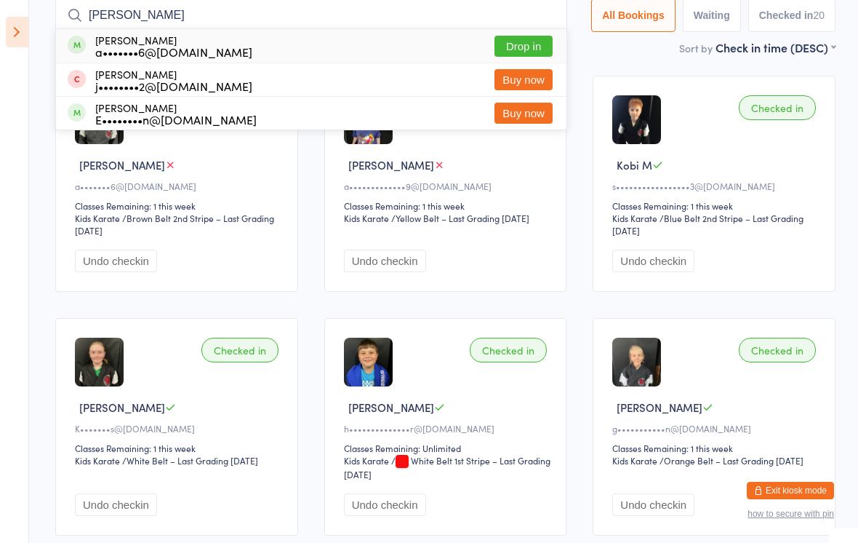
type input "[PERSON_NAME]"
click at [537, 36] on button "Drop in" at bounding box center [524, 46] width 58 height 21
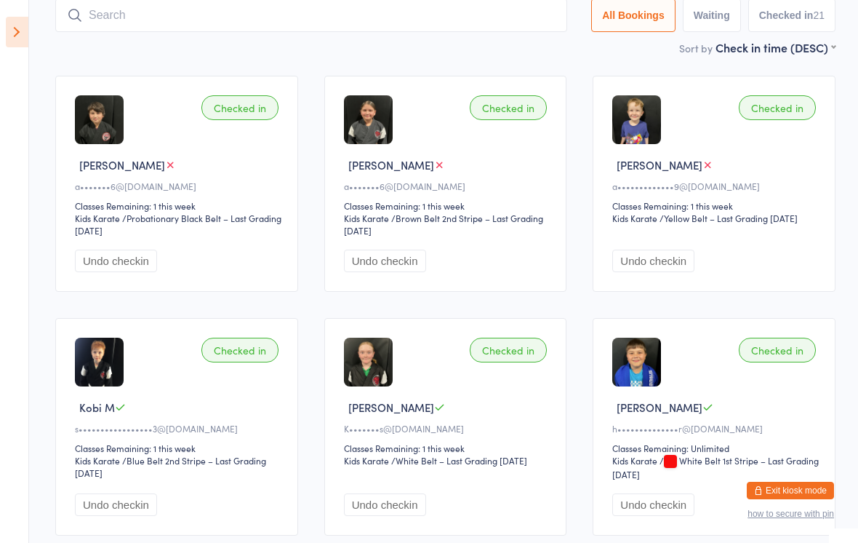
click at [169, 25] on input "search" at bounding box center [311, 15] width 512 height 33
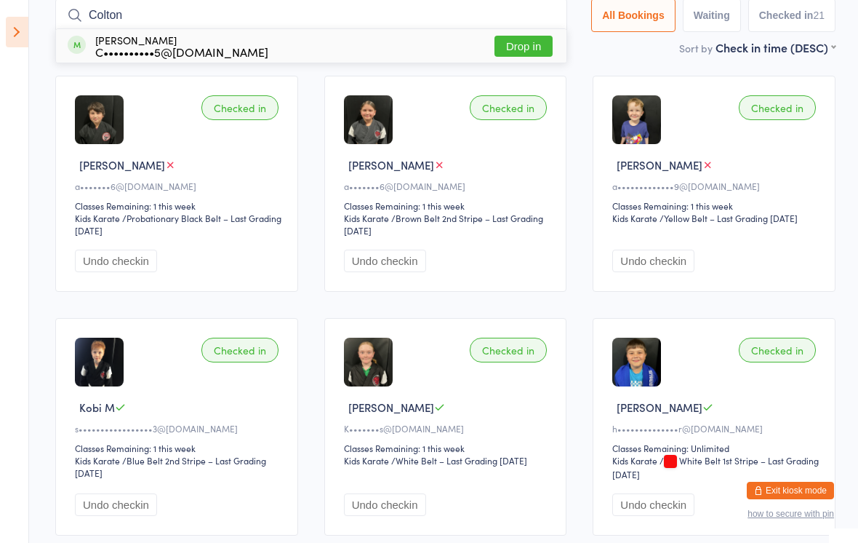
type input "Colton"
click at [540, 47] on button "Drop in" at bounding box center [524, 46] width 58 height 21
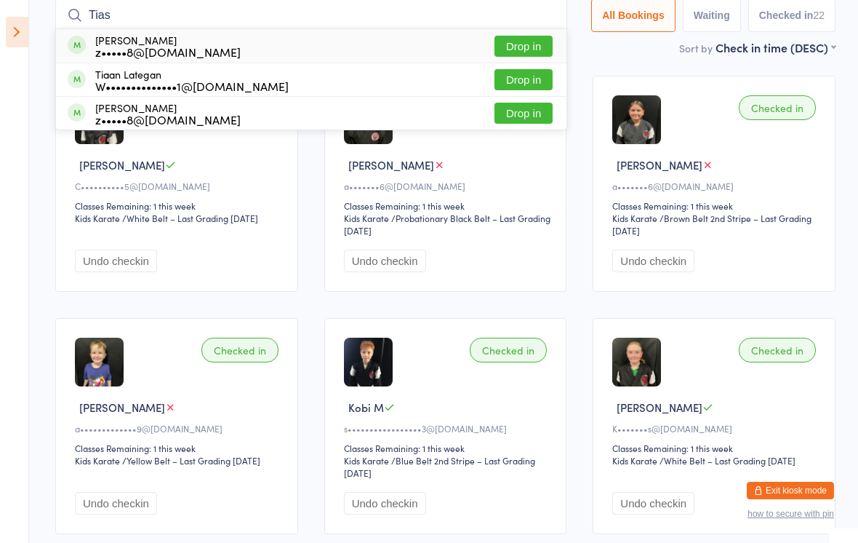
type input "Tias"
click at [507, 49] on button "Drop in" at bounding box center [524, 46] width 58 height 21
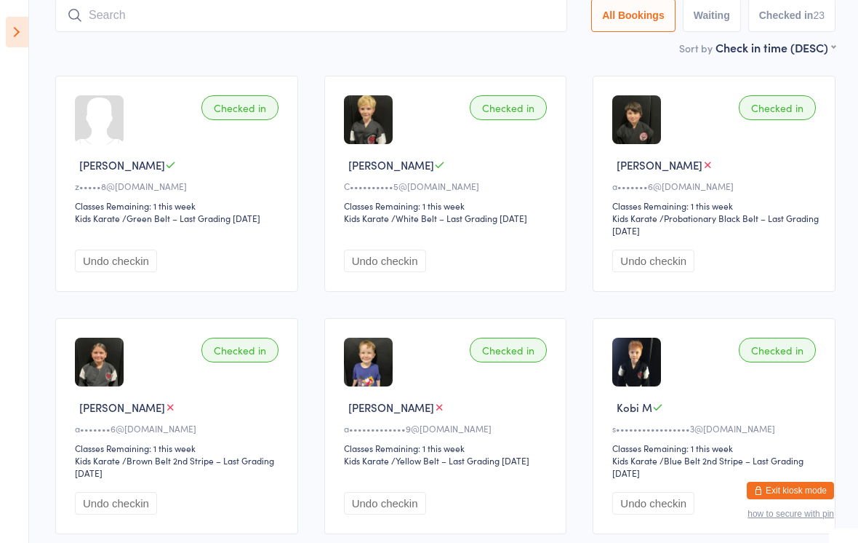
click at [97, 28] on input "search" at bounding box center [311, 15] width 512 height 33
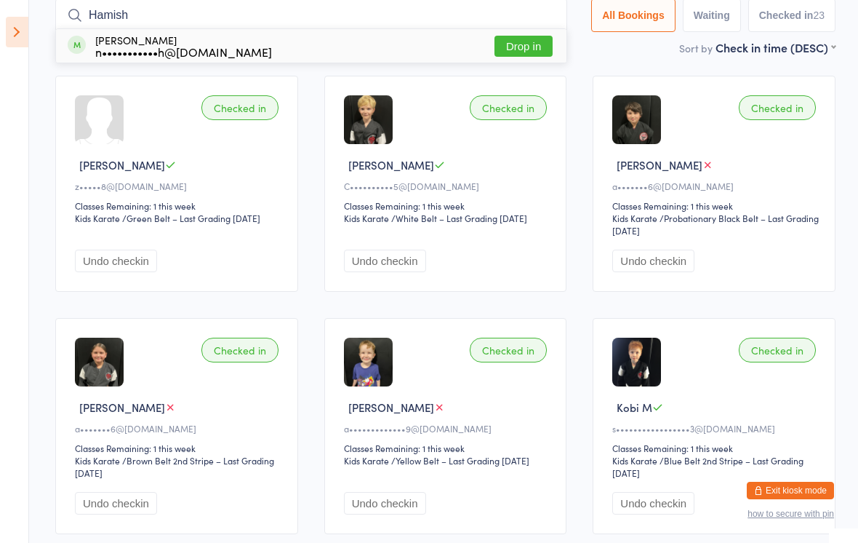
type input "Hamish"
click at [502, 56] on button "Drop in" at bounding box center [524, 46] width 58 height 21
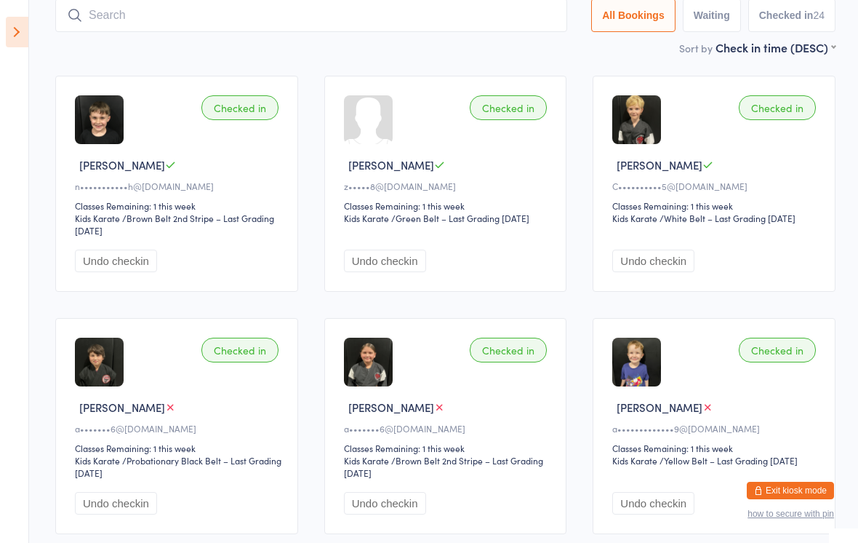
click at [195, 17] on input "search" at bounding box center [311, 15] width 512 height 33
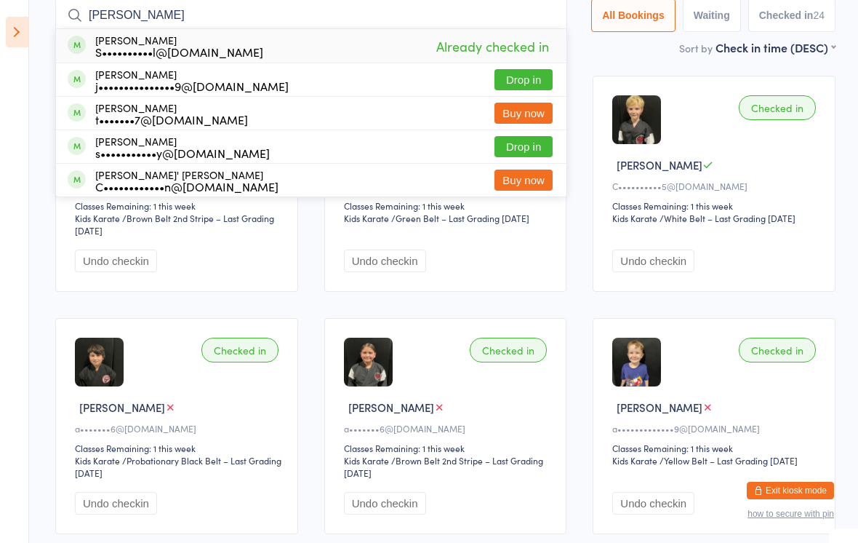
type input "J"
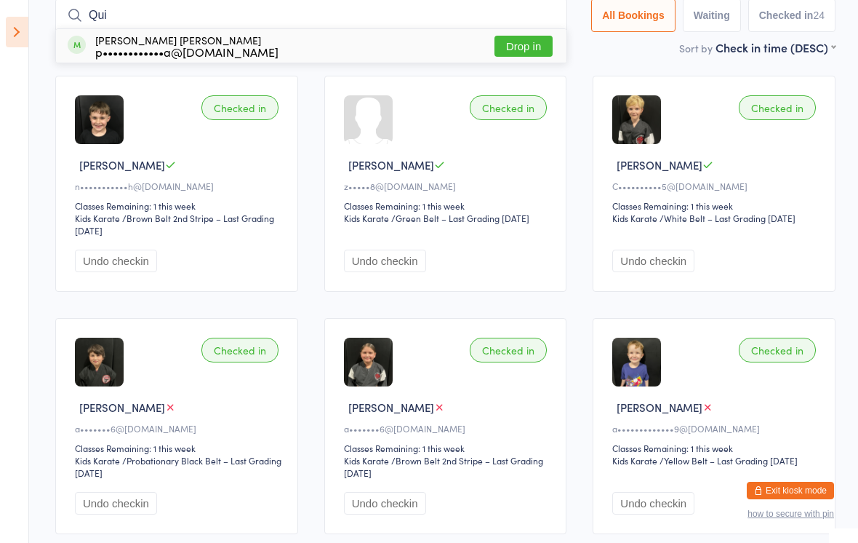
type input "Qui"
click at [529, 36] on button "Drop in" at bounding box center [524, 46] width 58 height 21
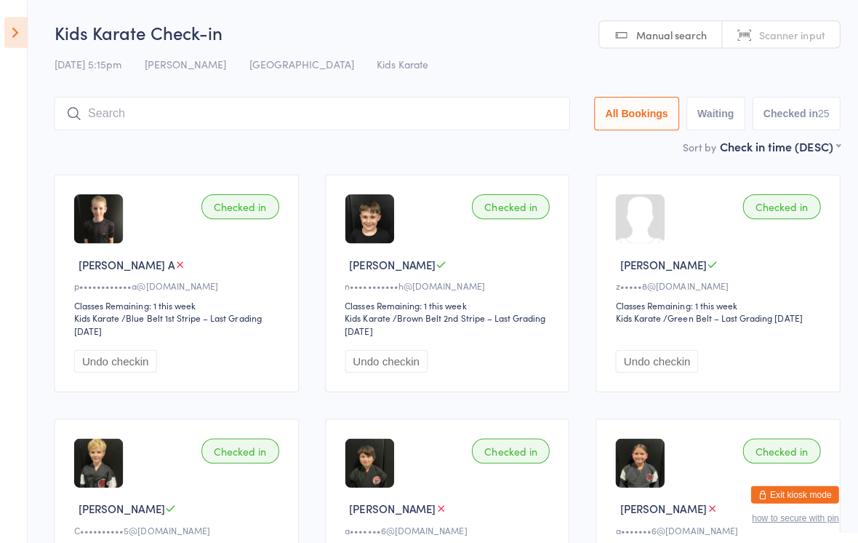
scroll to position [0, 0]
click at [106, 124] on input "search" at bounding box center [311, 112] width 512 height 33
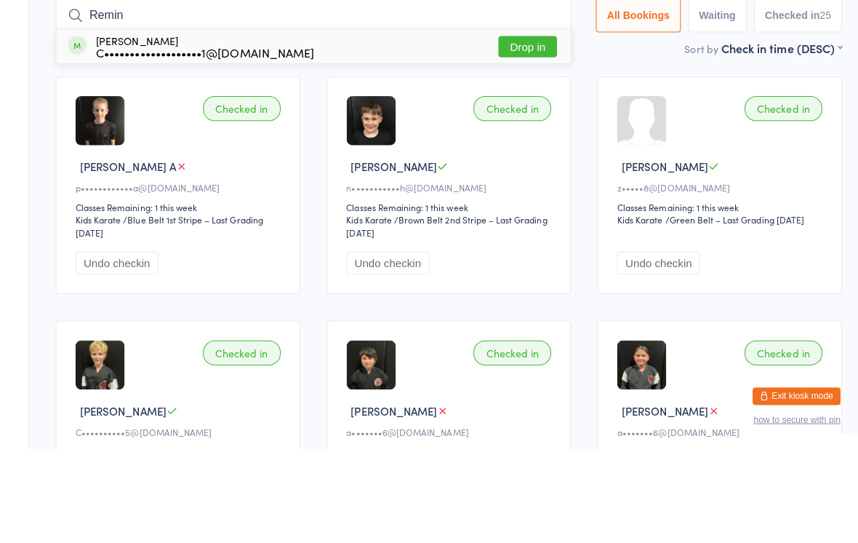
type input "Remin"
click at [518, 133] on button "Drop in" at bounding box center [524, 143] width 58 height 21
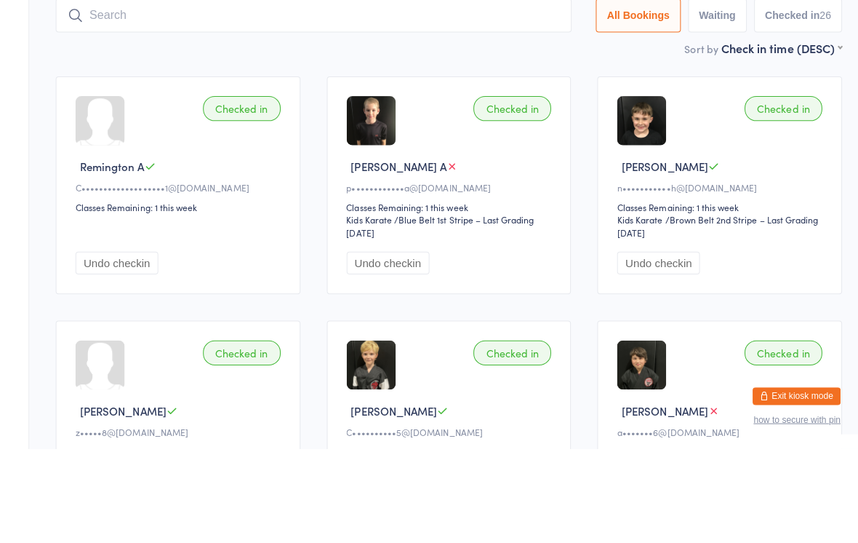
scroll to position [93, 0]
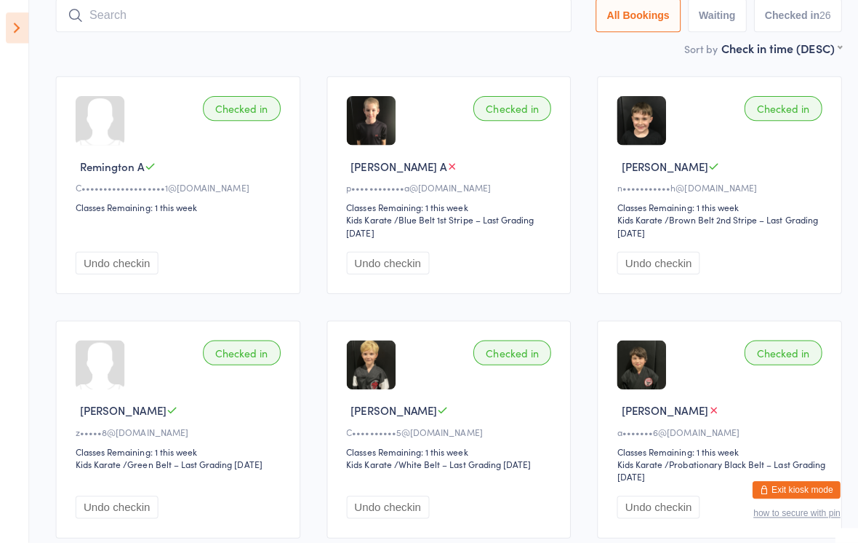
click at [460, 14] on input "search" at bounding box center [311, 19] width 512 height 33
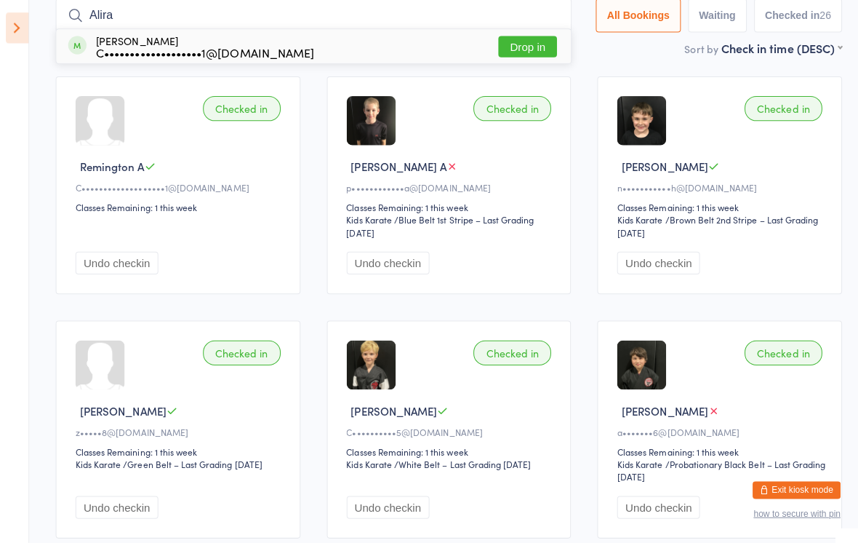
type input "Alira"
click at [514, 40] on button "Drop in" at bounding box center [524, 50] width 58 height 21
